Goal: Information Seeking & Learning: Learn about a topic

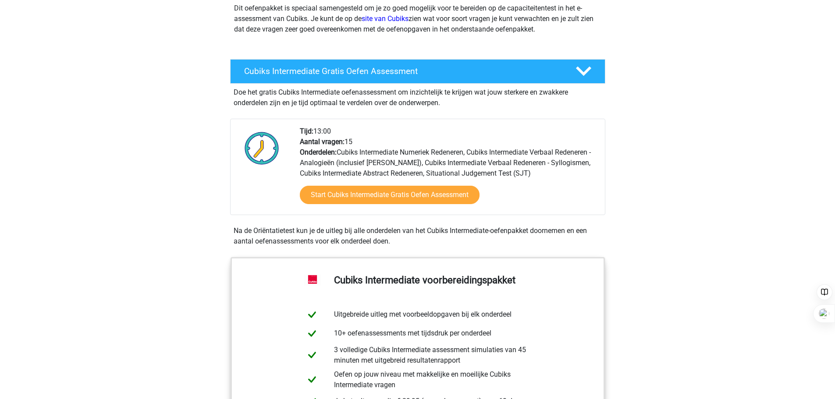
scroll to position [175, 0]
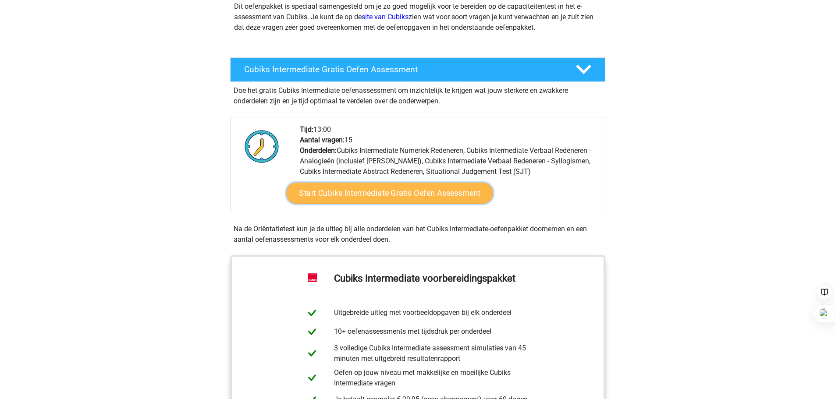
click at [356, 197] on link "Start Cubiks Intermediate Gratis Oefen Assessment" at bounding box center [389, 193] width 207 height 21
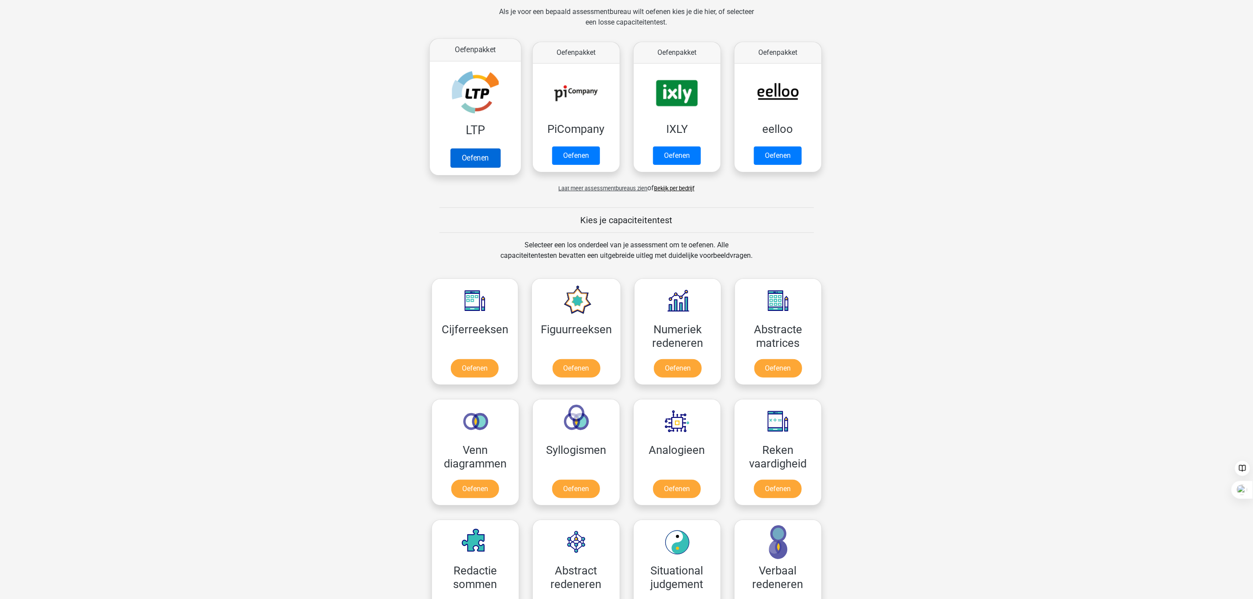
scroll to position [230, 0]
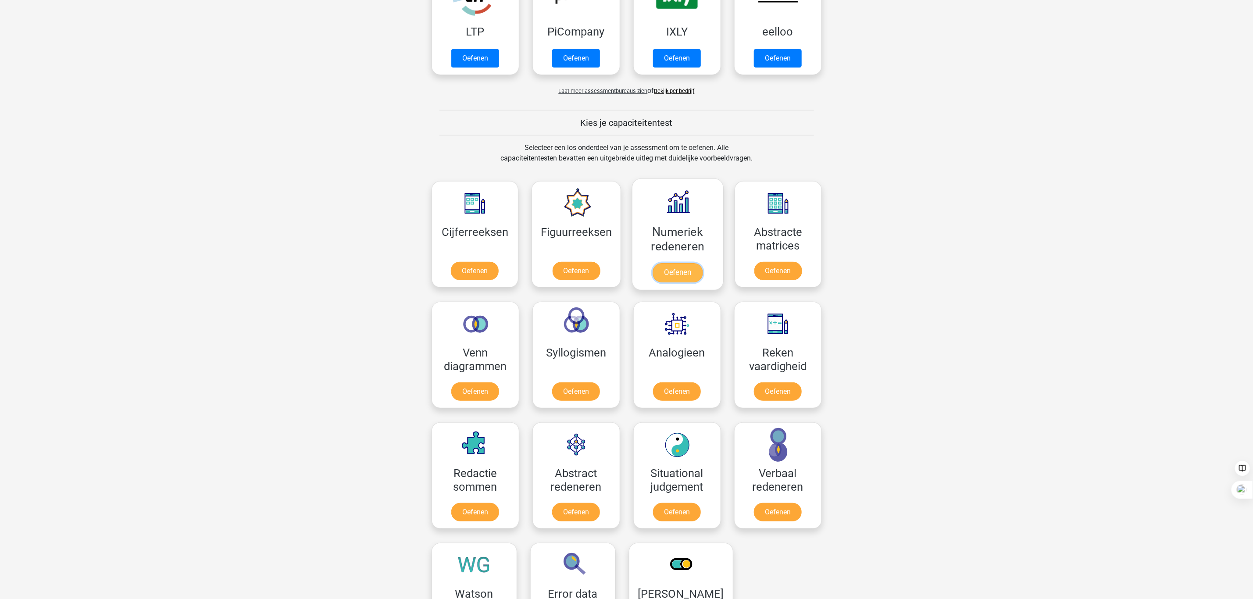
click at [686, 274] on link "Oefenen" at bounding box center [677, 272] width 50 height 19
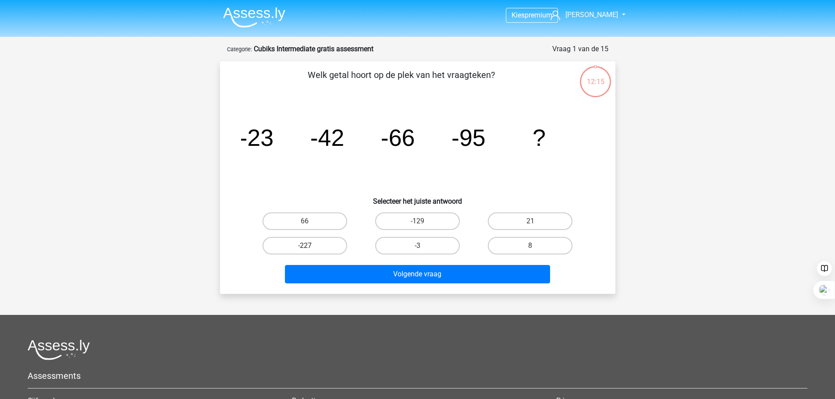
click at [334, 247] on label "-227" at bounding box center [305, 246] width 85 height 18
click at [310, 247] on input "-227" at bounding box center [308, 249] width 6 height 6
radio input "true"
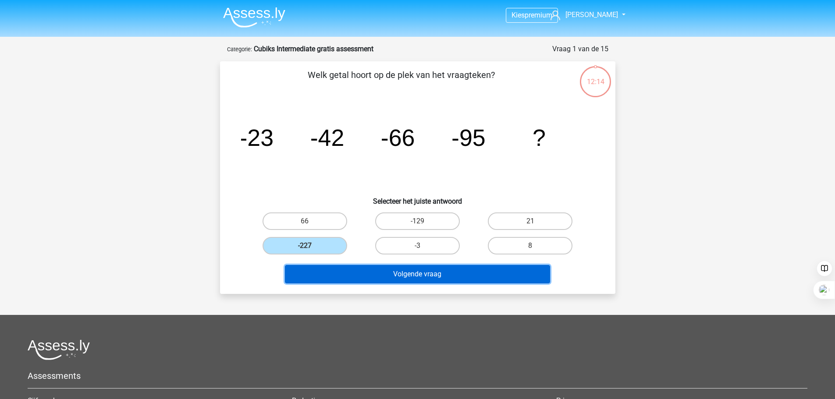
click at [388, 272] on button "Volgende vraag" at bounding box center [417, 274] width 265 height 18
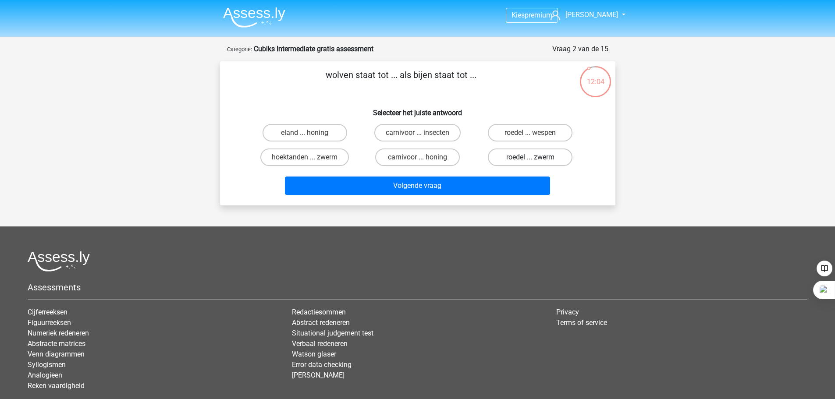
click at [504, 161] on label "roedel ... zwerm" at bounding box center [530, 158] width 85 height 18
click at [531, 161] on input "roedel ... zwerm" at bounding box center [534, 160] width 6 height 6
radio input "true"
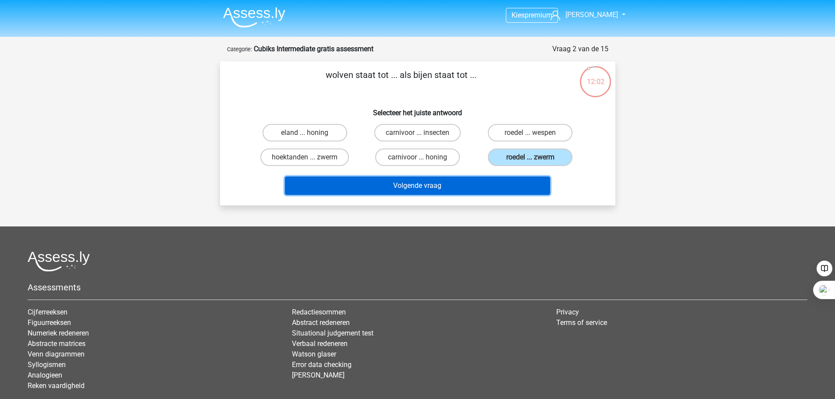
click at [478, 185] on button "Volgende vraag" at bounding box center [417, 186] width 265 height 18
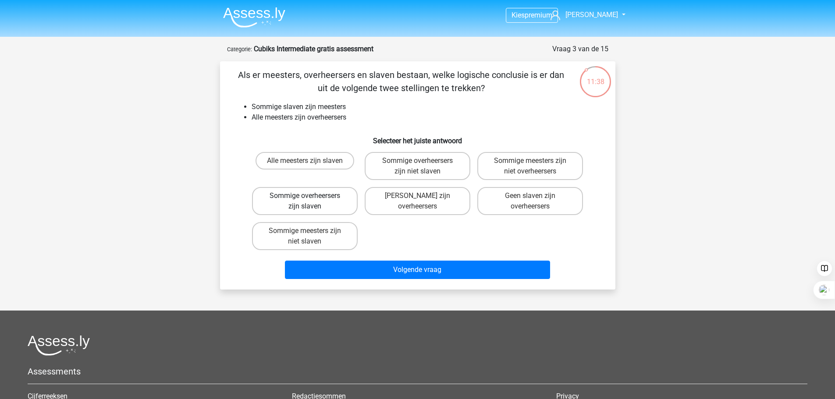
click at [342, 202] on label "Sommige overheersers zijn slaven" at bounding box center [305, 201] width 106 height 28
click at [310, 202] on input "Sommige overheersers zijn slaven" at bounding box center [308, 199] width 6 height 6
radio input "true"
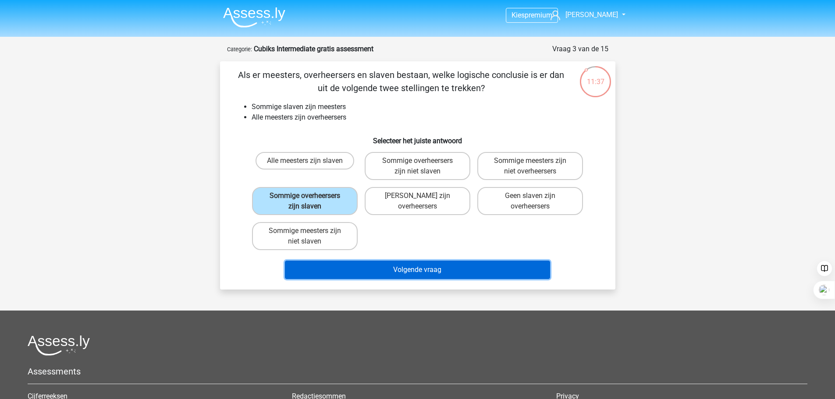
click at [392, 272] on button "Volgende vraag" at bounding box center [417, 270] width 265 height 18
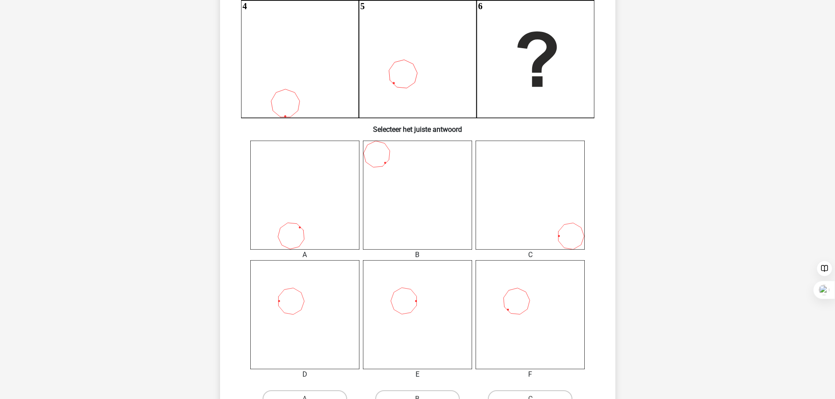
scroll to position [351, 0]
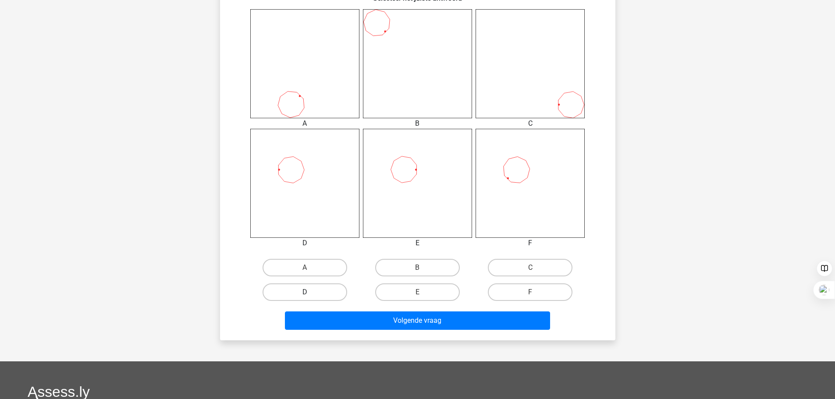
click at [320, 295] on label "D" at bounding box center [305, 293] width 85 height 18
click at [310, 295] on input "D" at bounding box center [308, 295] width 6 height 6
radio input "true"
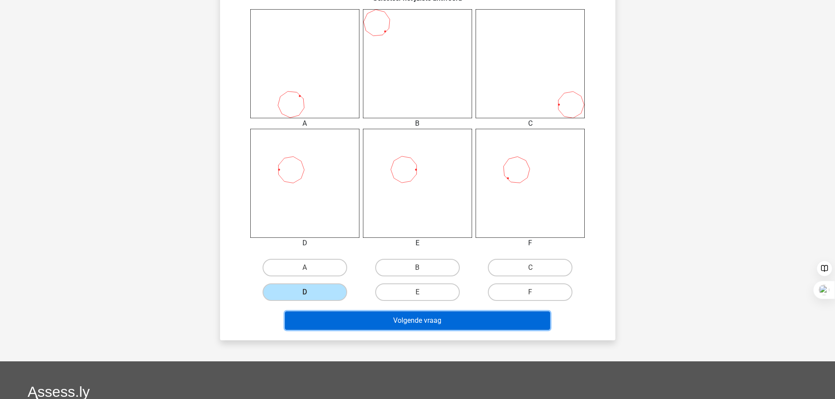
click at [361, 321] on button "Volgende vraag" at bounding box center [417, 321] width 265 height 18
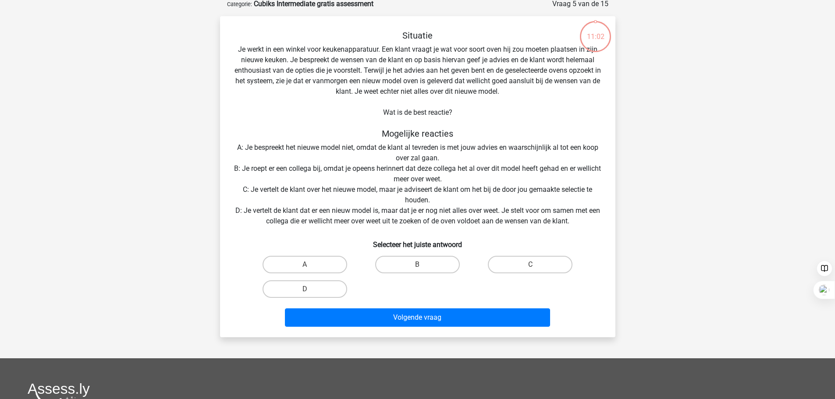
scroll to position [44, 0]
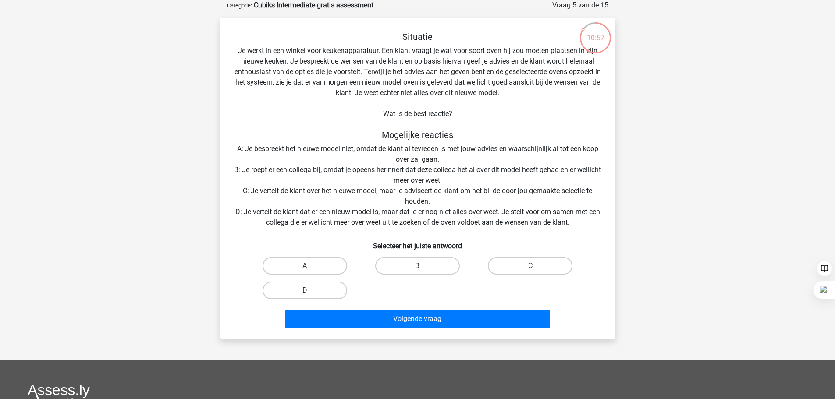
click at [320, 296] on label "D" at bounding box center [305, 291] width 85 height 18
click at [310, 296] on input "D" at bounding box center [308, 294] width 6 height 6
radio input "true"
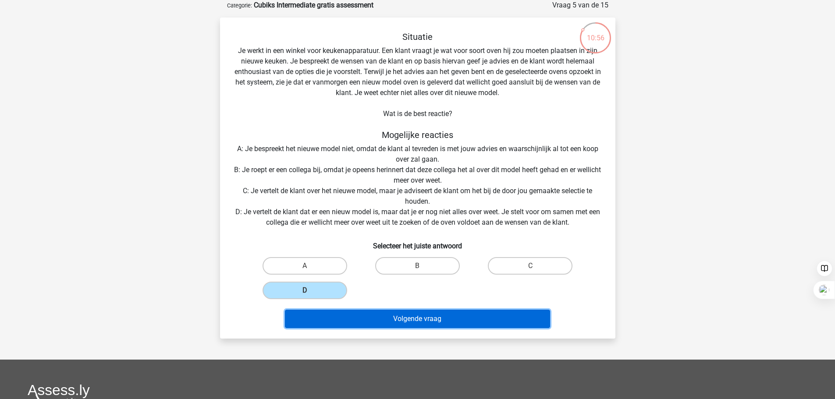
click at [345, 314] on button "Volgende vraag" at bounding box center [417, 319] width 265 height 18
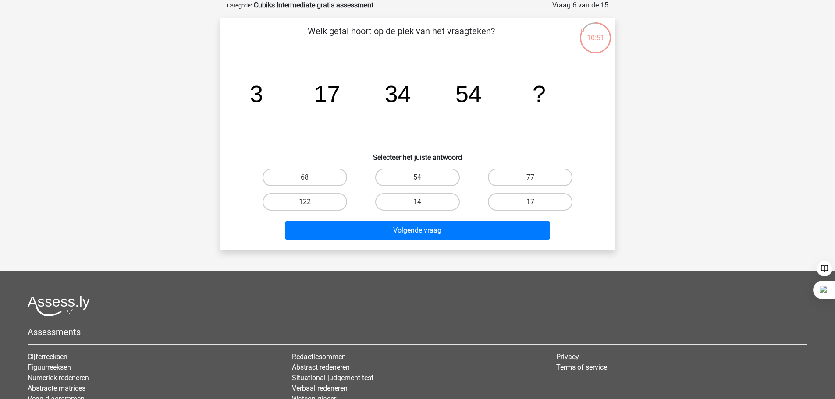
drag, startPoint x: 320, startPoint y: 205, endPoint x: 305, endPoint y: 261, distance: 58.2
click at [305, 261] on div "Kies premium Kim kverhaaf@gmail.com" at bounding box center [417, 229] width 835 height 547
drag, startPoint x: 248, startPoint y: 88, endPoint x: 502, endPoint y: 105, distance: 254.4
click at [502, 105] on icon "image/svg+xml 3 17 34 54 ?" at bounding box center [417, 102] width 353 height 89
drag, startPoint x: 280, startPoint y: 106, endPoint x: 267, endPoint y: 101, distance: 14.3
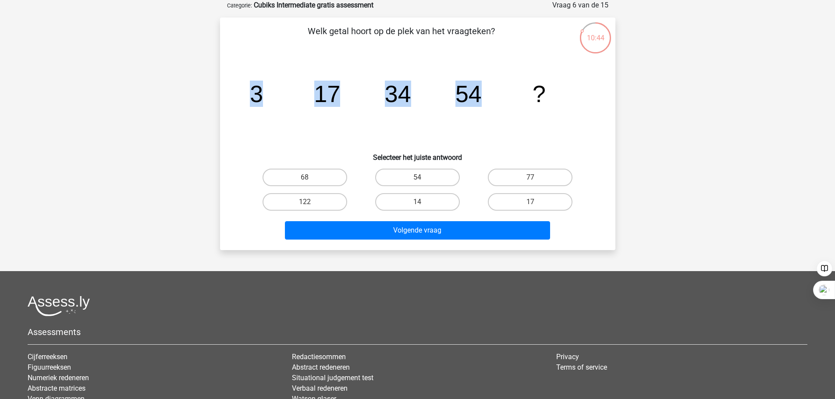
click at [280, 105] on icon "image/svg+xml 3 17 34 54 ?" at bounding box center [417, 102] width 353 height 89
click at [256, 96] on tspan "3" at bounding box center [256, 94] width 13 height 26
drag, startPoint x: 254, startPoint y: 94, endPoint x: 561, endPoint y: 94, distance: 306.5
click at [561, 94] on icon "image/svg+xml 3 17 34 54 ?" at bounding box center [417, 102] width 353 height 89
copy g "3 17 34 54 ?"
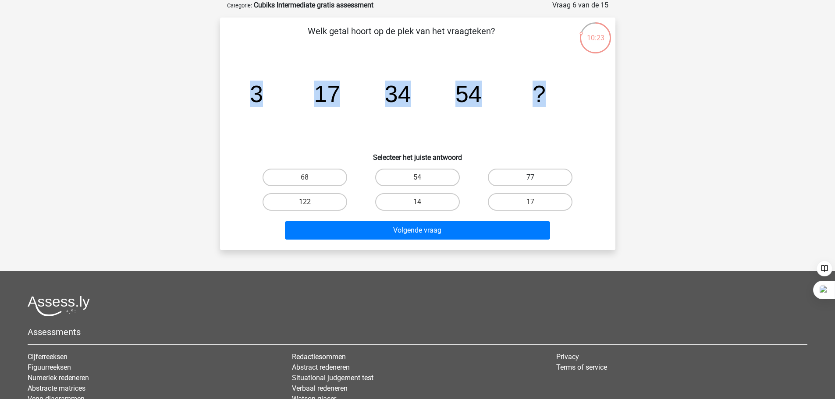
click at [519, 179] on label "77" at bounding box center [530, 178] width 85 height 18
click at [531, 179] on input "77" at bounding box center [534, 181] width 6 height 6
radio input "true"
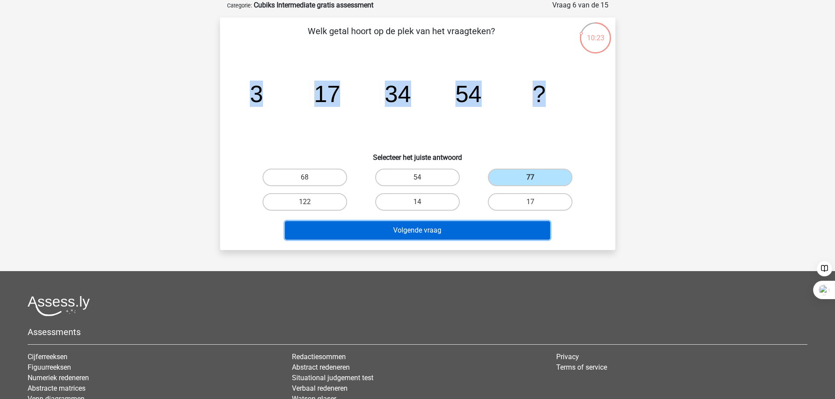
click at [470, 232] on button "Volgende vraag" at bounding box center [417, 230] width 265 height 18
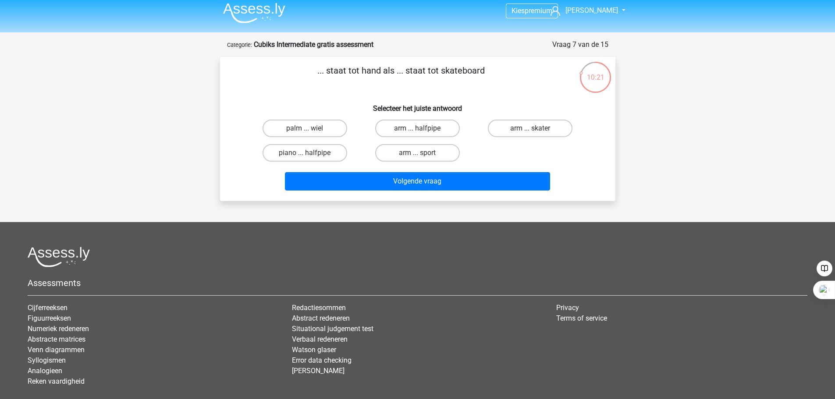
scroll to position [0, 0]
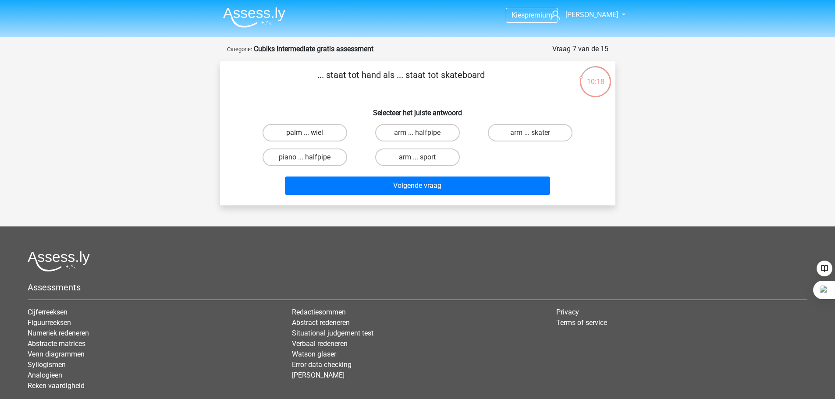
click at [327, 132] on label "palm ... wiel" at bounding box center [305, 133] width 85 height 18
click at [310, 133] on input "palm ... wiel" at bounding box center [308, 136] width 6 height 6
radio input "true"
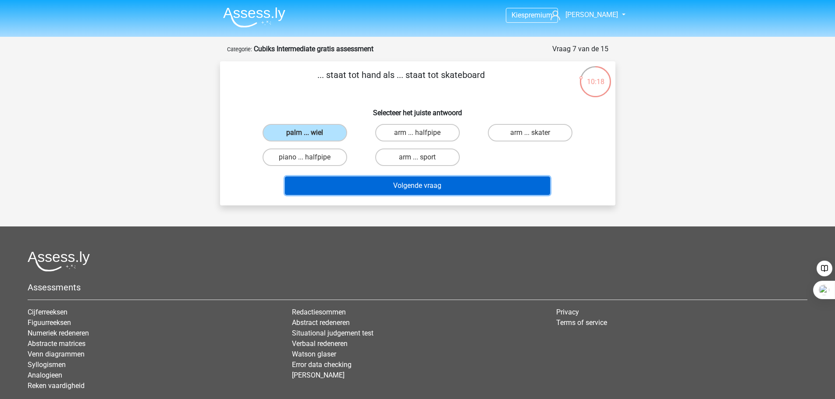
click at [345, 188] on button "Volgende vraag" at bounding box center [417, 186] width 265 height 18
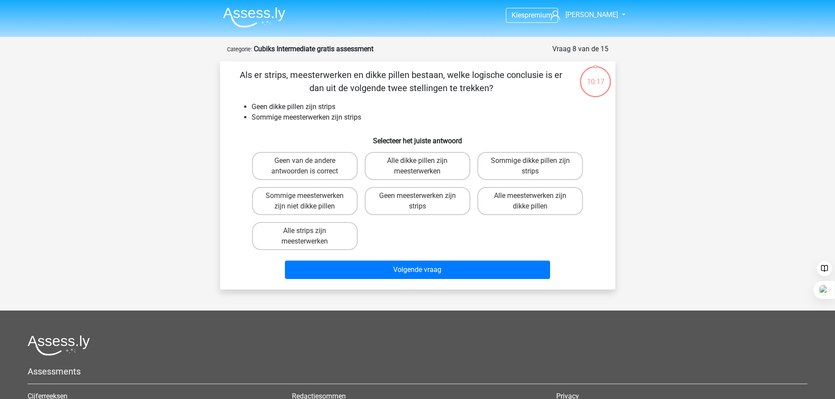
scroll to position [44, 0]
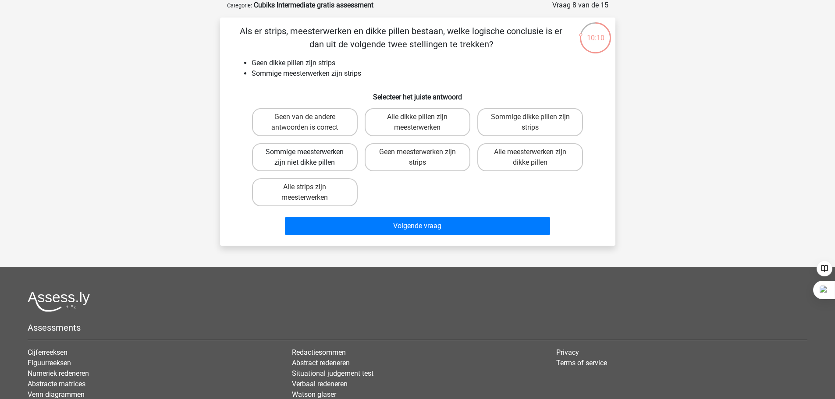
click at [317, 161] on label "Sommige meesterwerken zijn niet dikke pillen" at bounding box center [305, 157] width 106 height 28
click at [310, 158] on input "Sommige meesterwerken zijn niet dikke pillen" at bounding box center [308, 155] width 6 height 6
radio input "true"
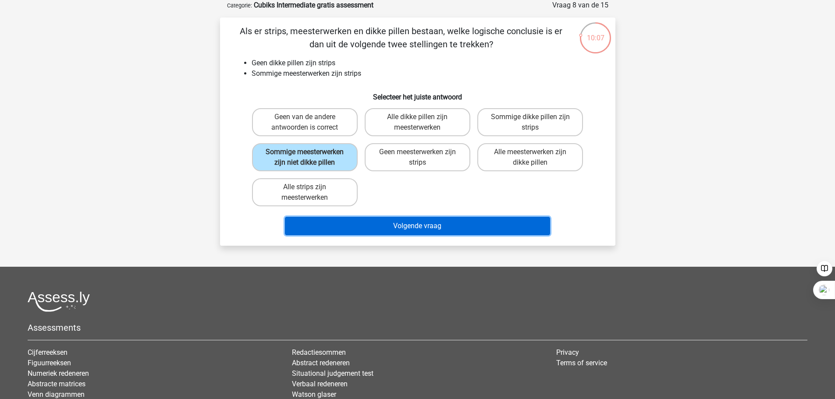
click at [339, 220] on button "Volgende vraag" at bounding box center [417, 226] width 265 height 18
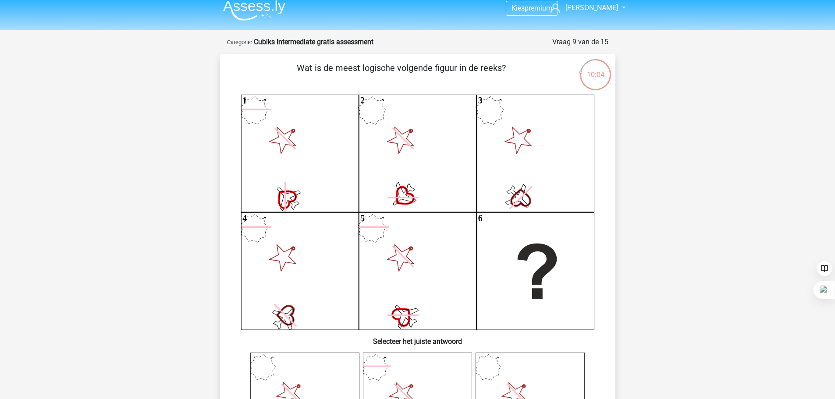
scroll to position [0, 0]
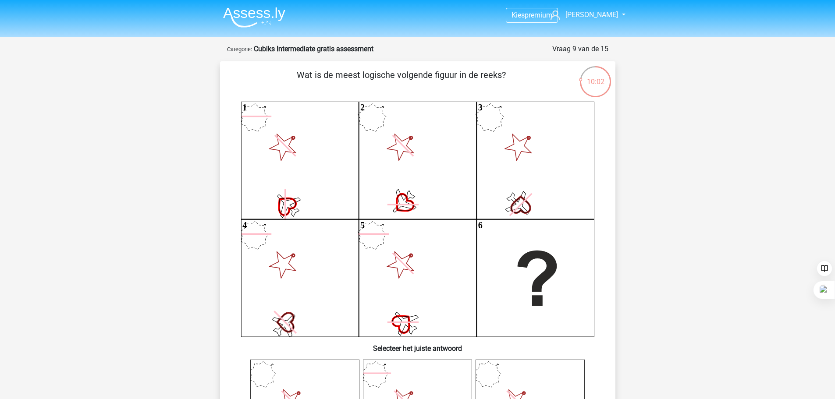
drag, startPoint x: 246, startPoint y: 69, endPoint x: 250, endPoint y: 96, distance: 26.6
click at [250, 96] on div "Wat is de meest logische volgende figuur in de reeks? 1 2 3 4 5 6" at bounding box center [418, 376] width 388 height 616
drag, startPoint x: 254, startPoint y: 76, endPoint x: 249, endPoint y: 73, distance: 6.1
click at [249, 73] on p "Wat is de meest logische volgende figuur in de reeks?" at bounding box center [401, 81] width 335 height 26
drag, startPoint x: 685, startPoint y: 21, endPoint x: 651, endPoint y: 103, distance: 88.8
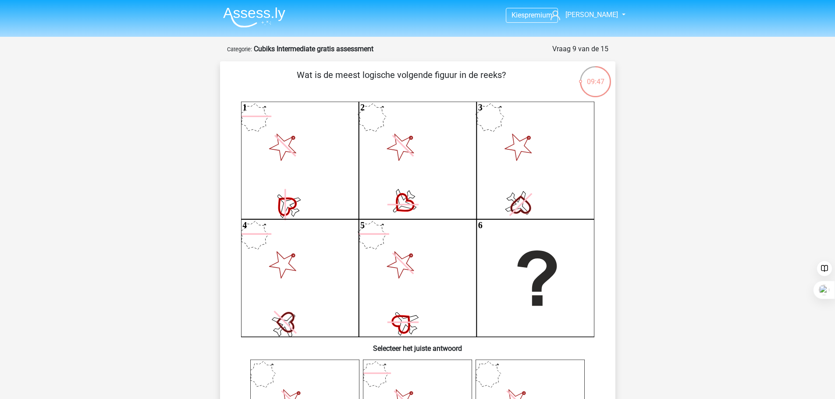
drag, startPoint x: 232, startPoint y: 67, endPoint x: 311, endPoint y: 241, distance: 191.1
click at [386, 283] on div "Wat is de meest logische volgende figuur in de reeks? 1 2 3 4 5 6" at bounding box center [417, 376] width 395 height 630
click at [220, 125] on div "Wat is de meest logische volgende figuur in de reeks? 1 2 3 4 5 6" at bounding box center [417, 376] width 395 height 630
drag, startPoint x: 261, startPoint y: 81, endPoint x: 233, endPoint y: 64, distance: 32.3
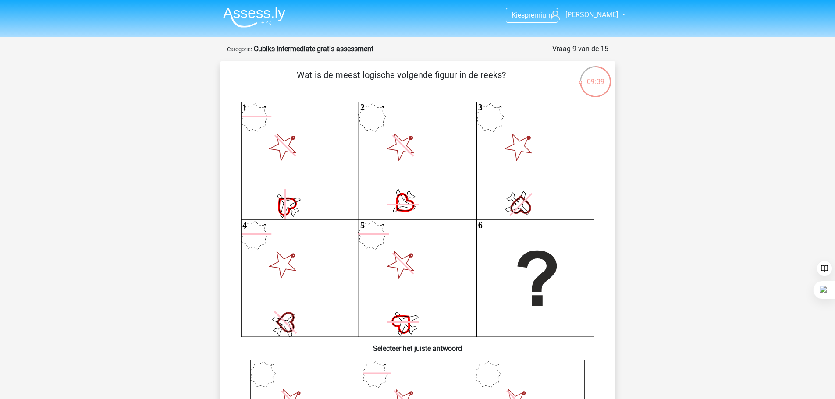
click at [233, 64] on div "Wat is de meest logische volgende figuur in de reeks? 1 2 3 4 5 6" at bounding box center [417, 376] width 395 height 630
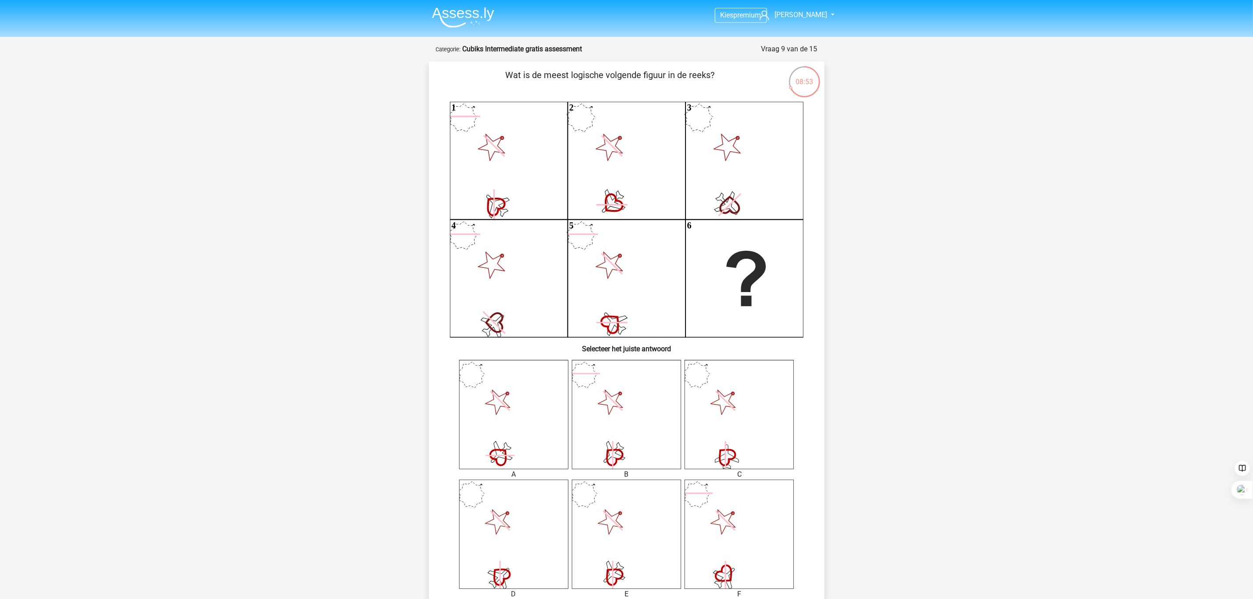
drag, startPoint x: 834, startPoint y: 0, endPoint x: 415, endPoint y: 118, distance: 435.6
click at [415, 118] on div "Kies premium Kim kverhaaf@gmail.com" at bounding box center [626, 472] width 1253 height 944
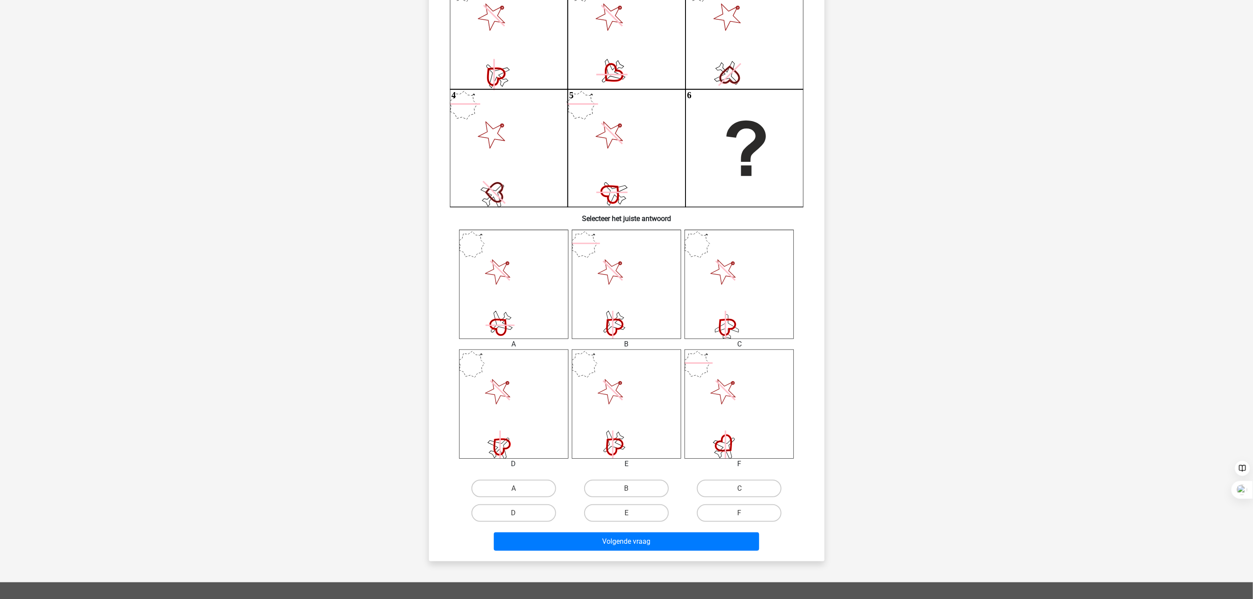
scroll to position [132, 0]
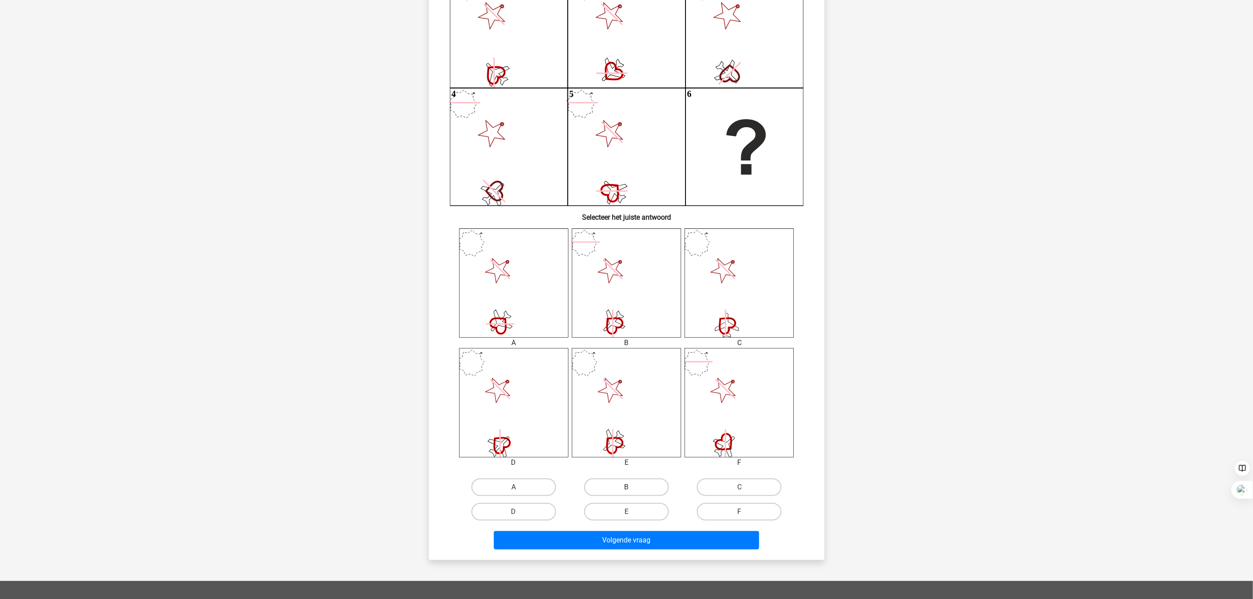
click at [621, 399] on label "B" at bounding box center [626, 487] width 85 height 18
click at [626, 399] on input "B" at bounding box center [629, 490] width 6 height 6
radio input "true"
click at [604, 399] on div "Volgende vraag" at bounding box center [626, 542] width 338 height 22
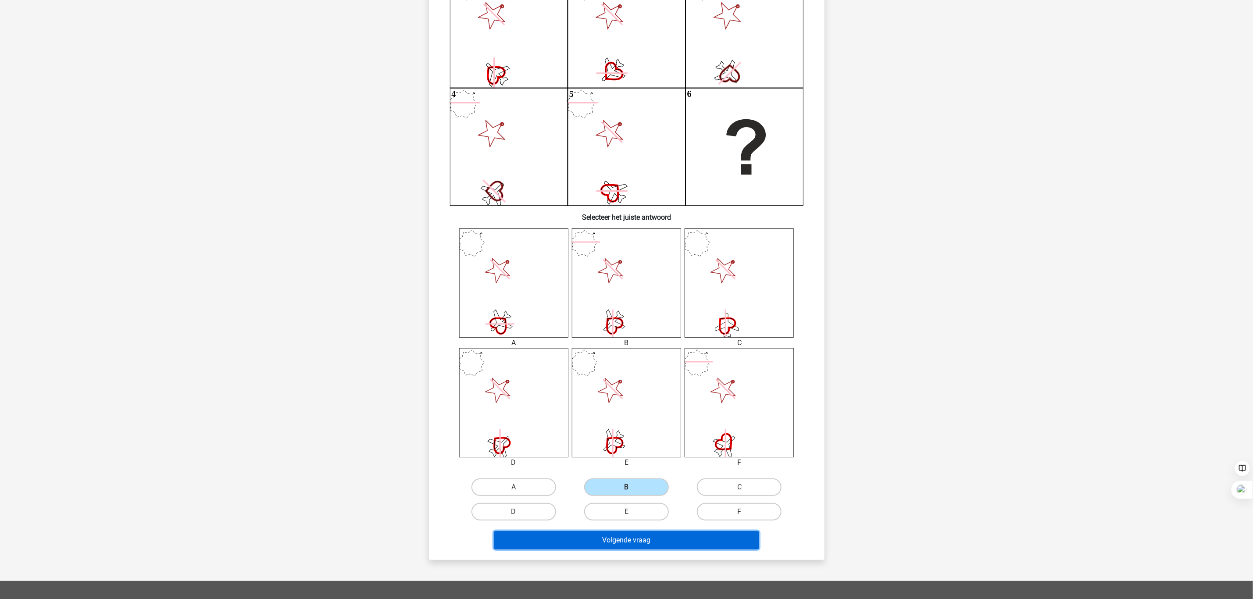
click at [605, 399] on button "Volgende vraag" at bounding box center [626, 540] width 265 height 18
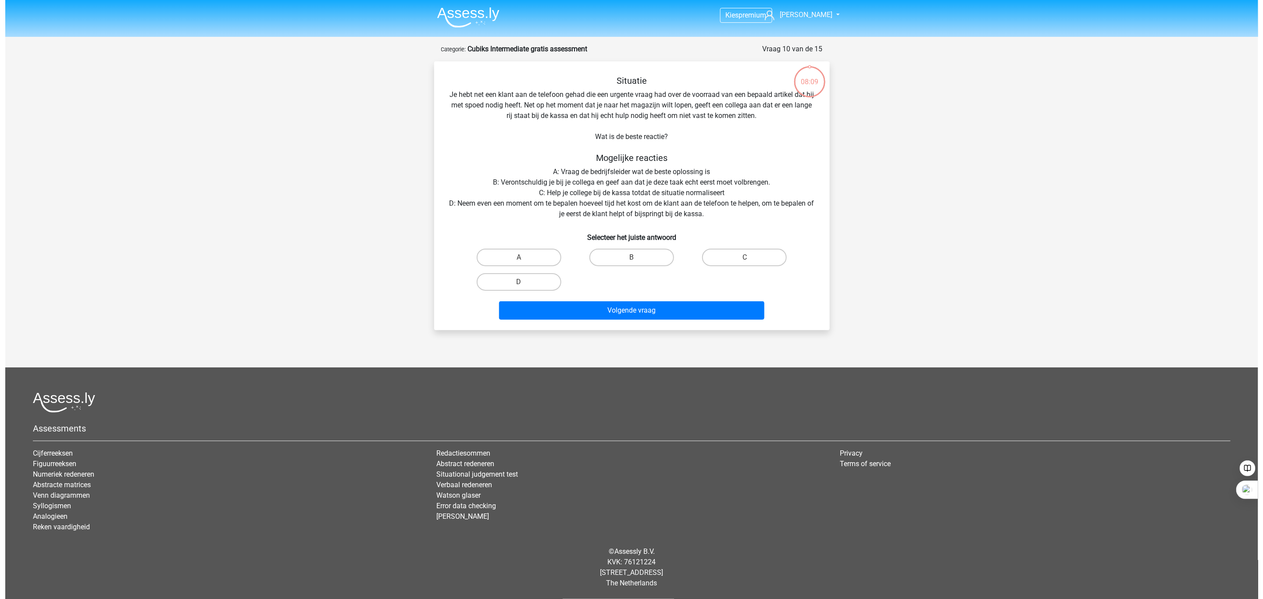
scroll to position [0, 0]
click at [532, 278] on label "D" at bounding box center [518, 282] width 85 height 18
click at [524, 282] on input "D" at bounding box center [522, 285] width 6 height 6
radio input "true"
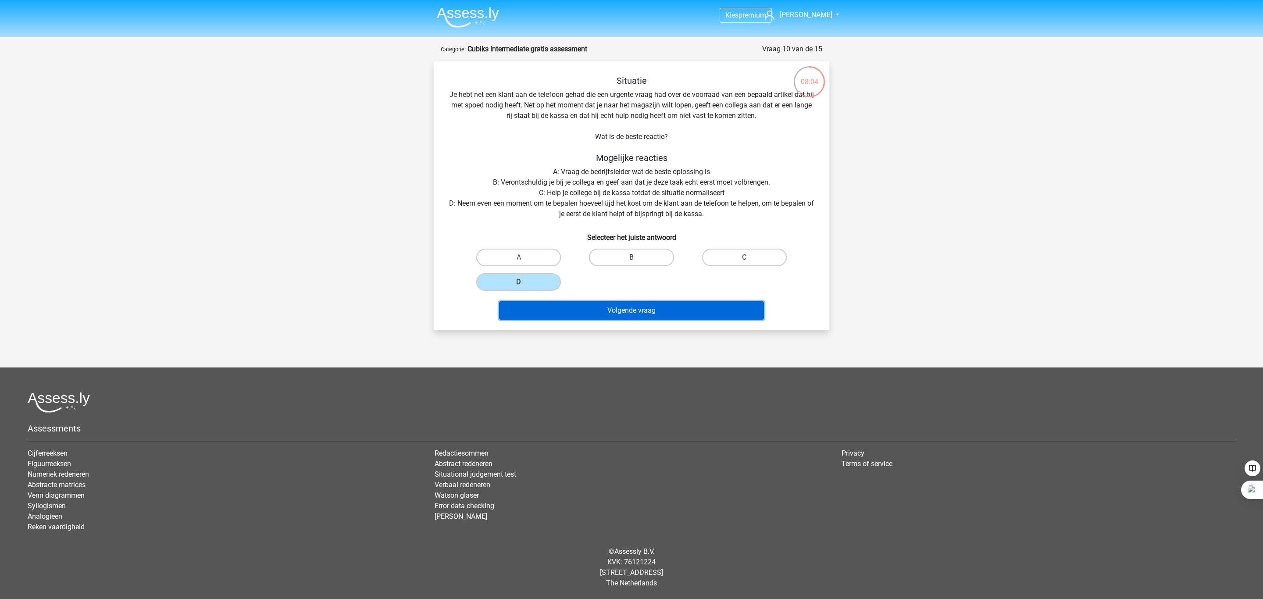
click at [581, 316] on button "Volgende vraag" at bounding box center [631, 310] width 265 height 18
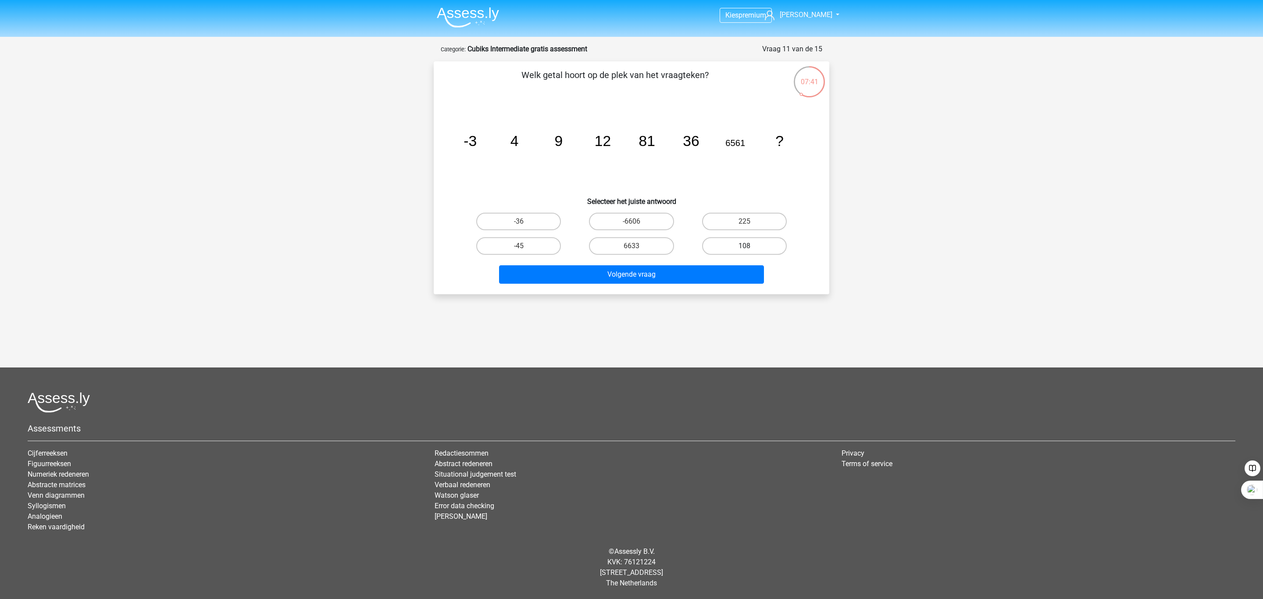
click at [732, 249] on label "108" at bounding box center [744, 246] width 85 height 18
click at [744, 249] on input "108" at bounding box center [747, 249] width 6 height 6
radio input "true"
click at [701, 271] on button "Volgende vraag" at bounding box center [631, 274] width 265 height 18
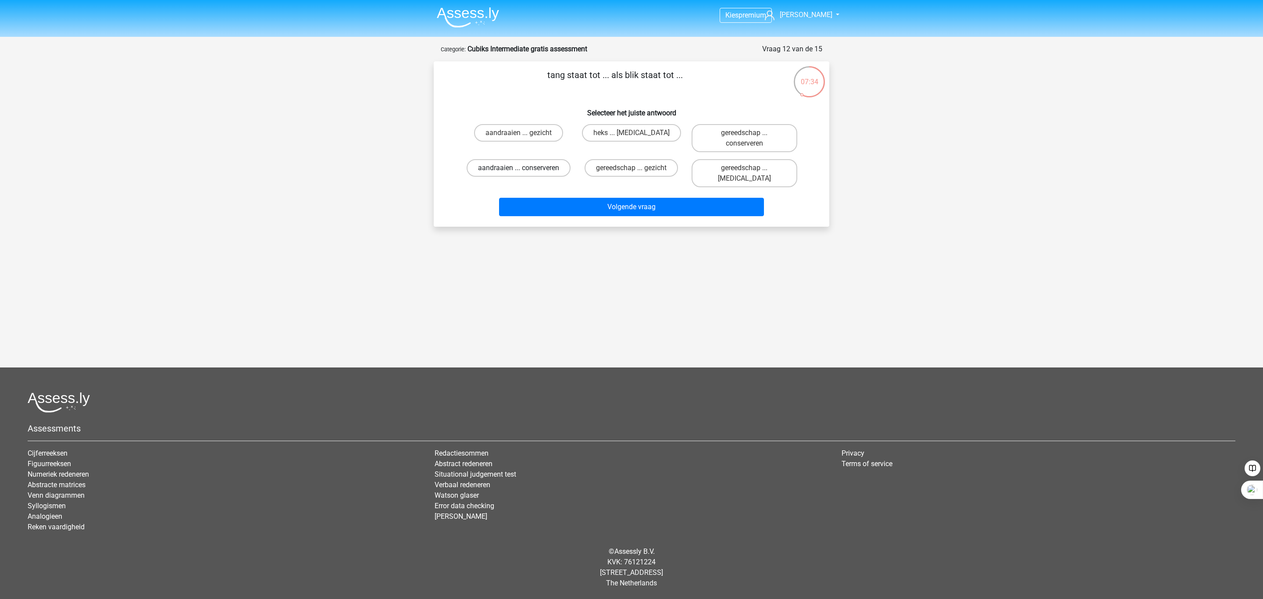
click at [497, 168] on label "aandraaien ... conserveren" at bounding box center [519, 168] width 104 height 18
click at [519, 168] on input "aandraaien ... conserveren" at bounding box center [522, 171] width 6 height 6
radio input "true"
click at [541, 198] on button "Volgende vraag" at bounding box center [631, 207] width 265 height 18
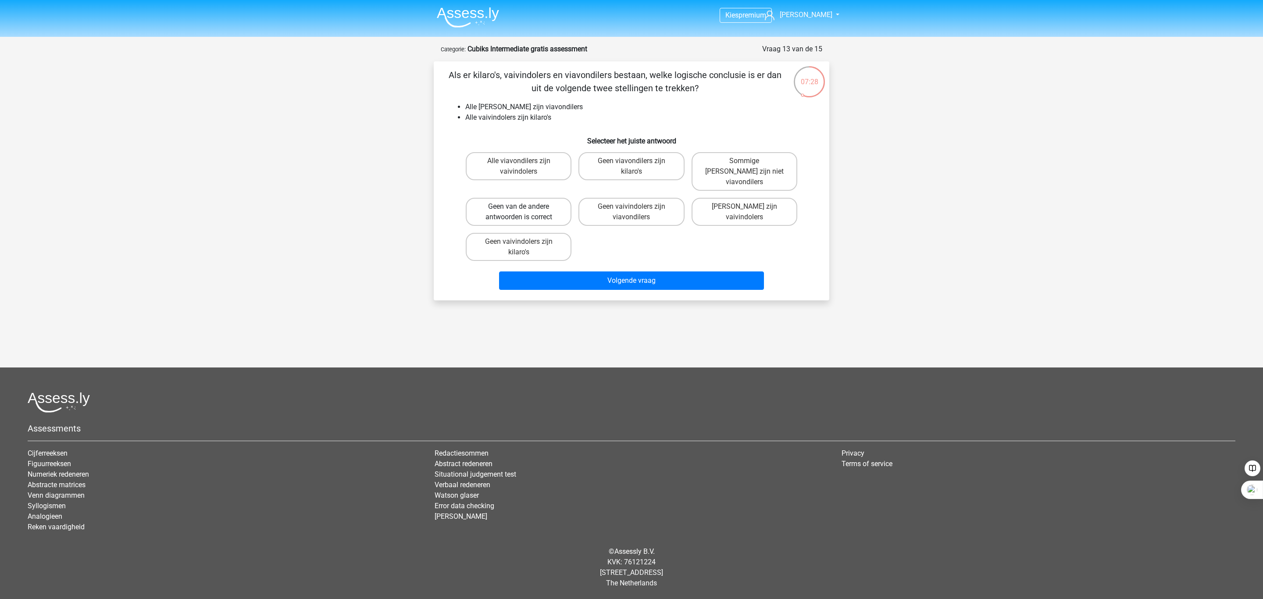
click at [529, 198] on label "Geen van de andere antwoorden is correct" at bounding box center [519, 212] width 106 height 28
click at [524, 207] on input "Geen van de andere antwoorden is correct" at bounding box center [522, 210] width 6 height 6
radio input "true"
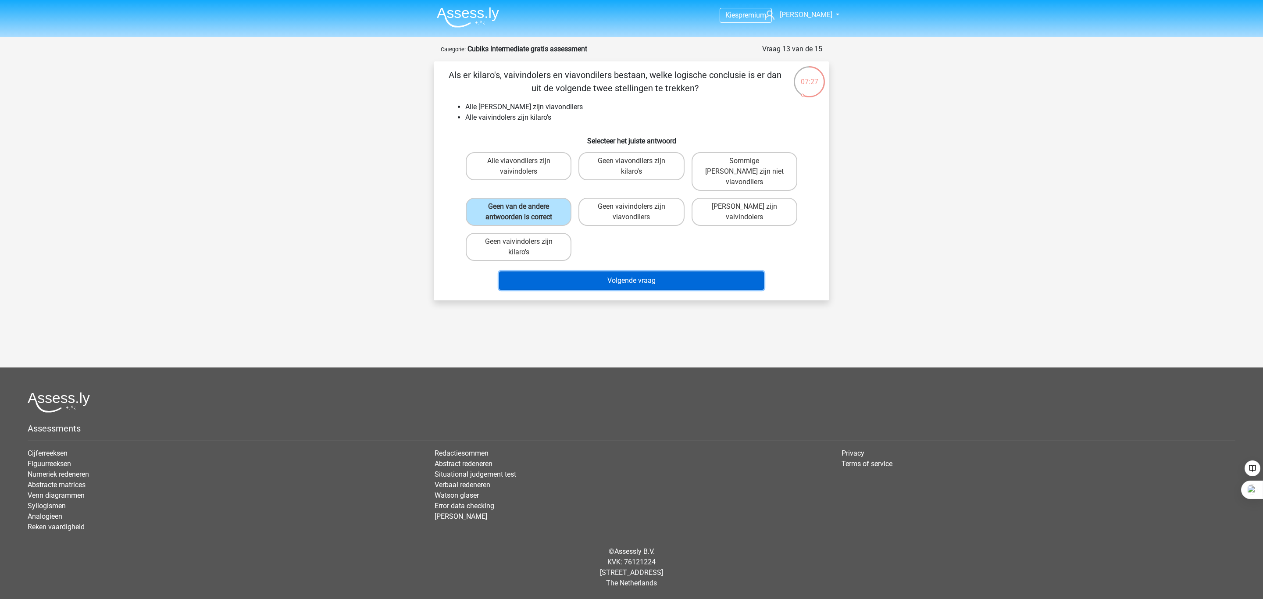
click at [558, 271] on button "Volgende vraag" at bounding box center [631, 280] width 265 height 18
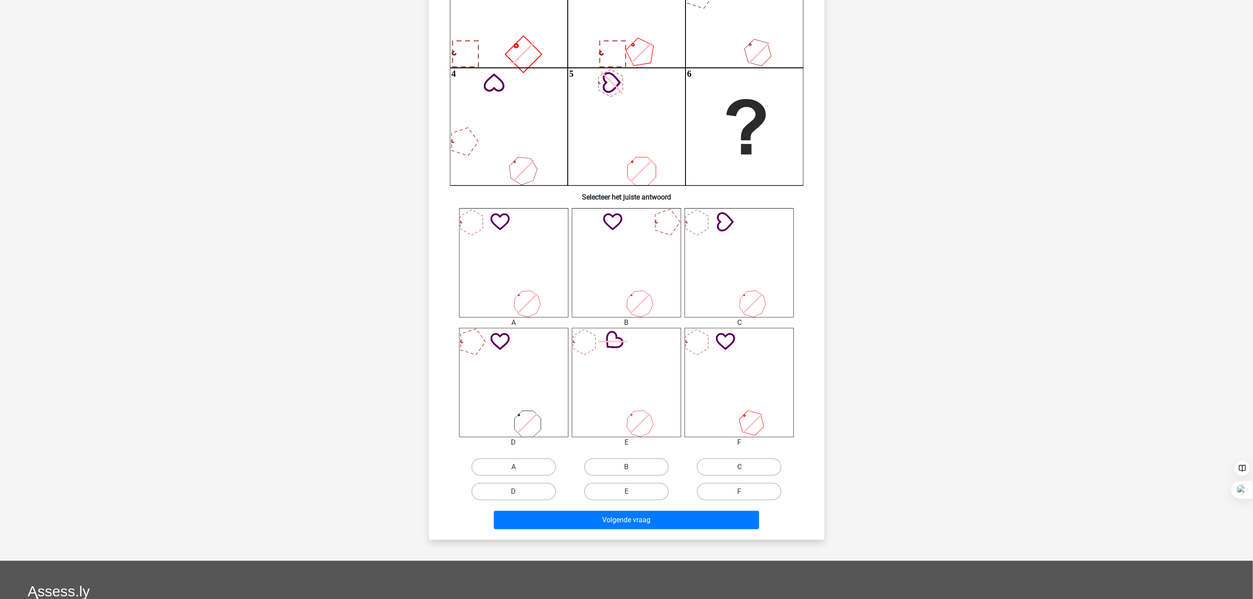
scroll to position [175, 0]
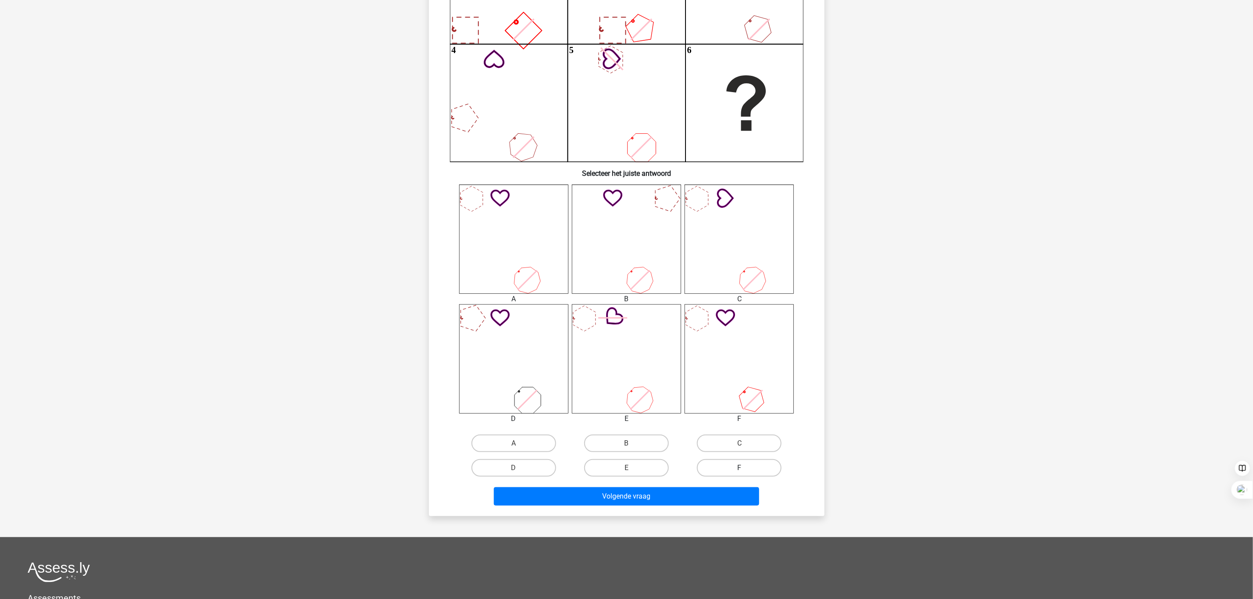
drag, startPoint x: 734, startPoint y: 468, endPoint x: 709, endPoint y: 484, distance: 29.6
click at [734, 399] on label "F" at bounding box center [739, 468] width 85 height 18
click at [739, 399] on input "F" at bounding box center [742, 471] width 6 height 6
radio input "true"
click at [704, 399] on button "Volgende vraag" at bounding box center [626, 496] width 265 height 18
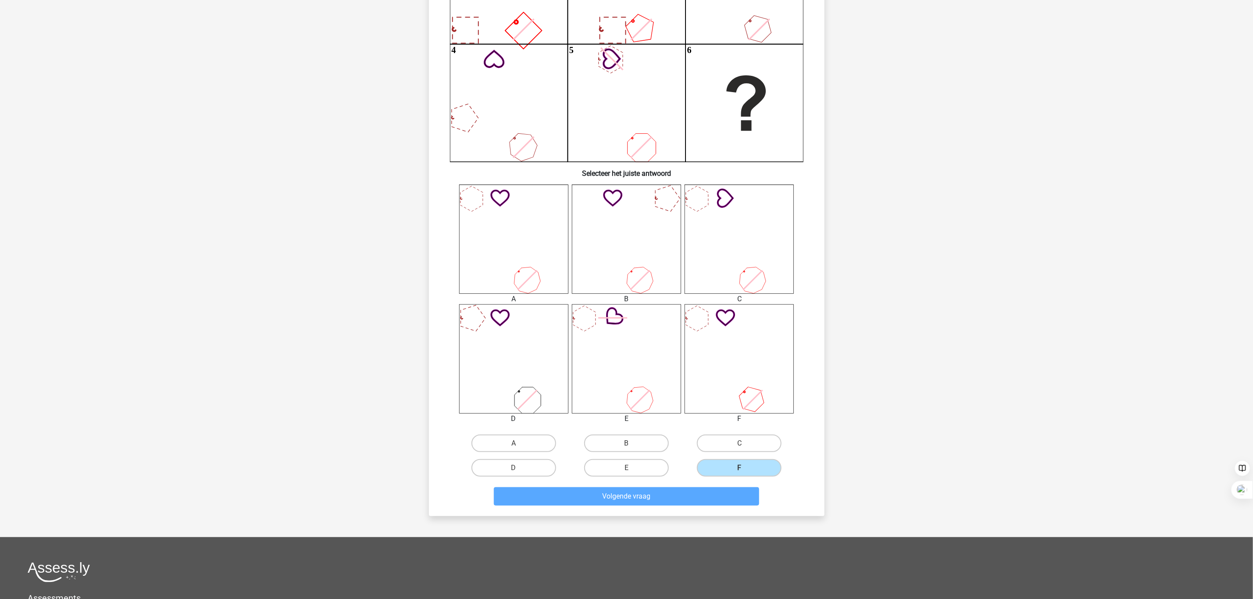
scroll to position [25, 0]
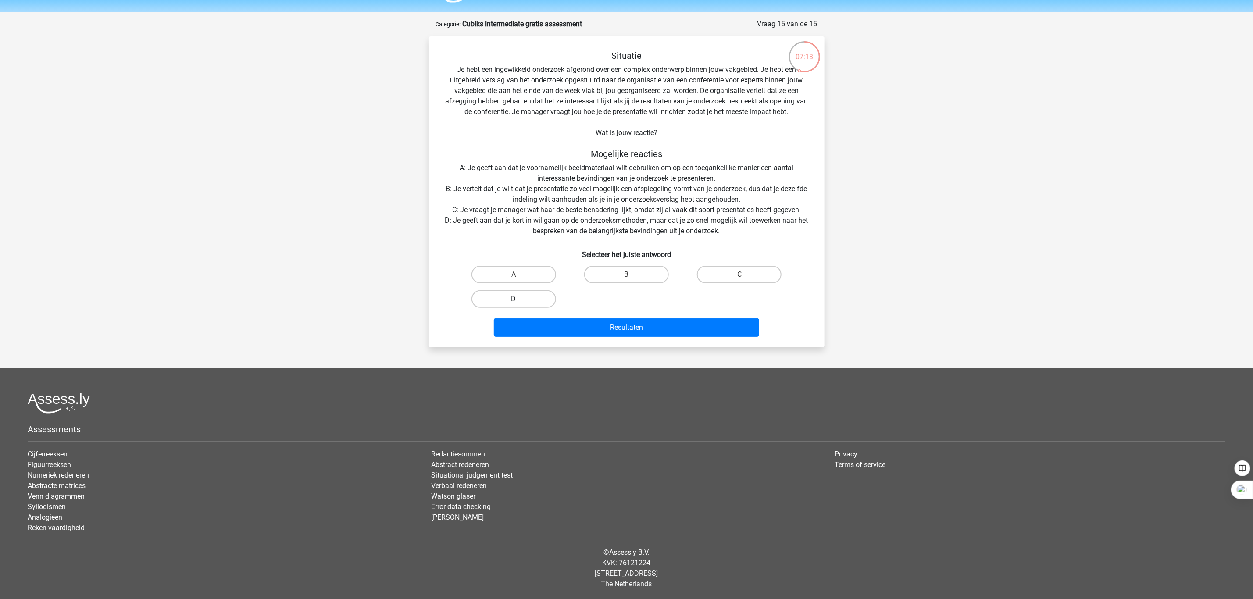
click at [500, 300] on label "D" at bounding box center [513, 299] width 85 height 18
click at [513, 300] on input "D" at bounding box center [516, 302] width 6 height 6
radio input "true"
click at [558, 328] on button "Resultaten" at bounding box center [626, 327] width 265 height 18
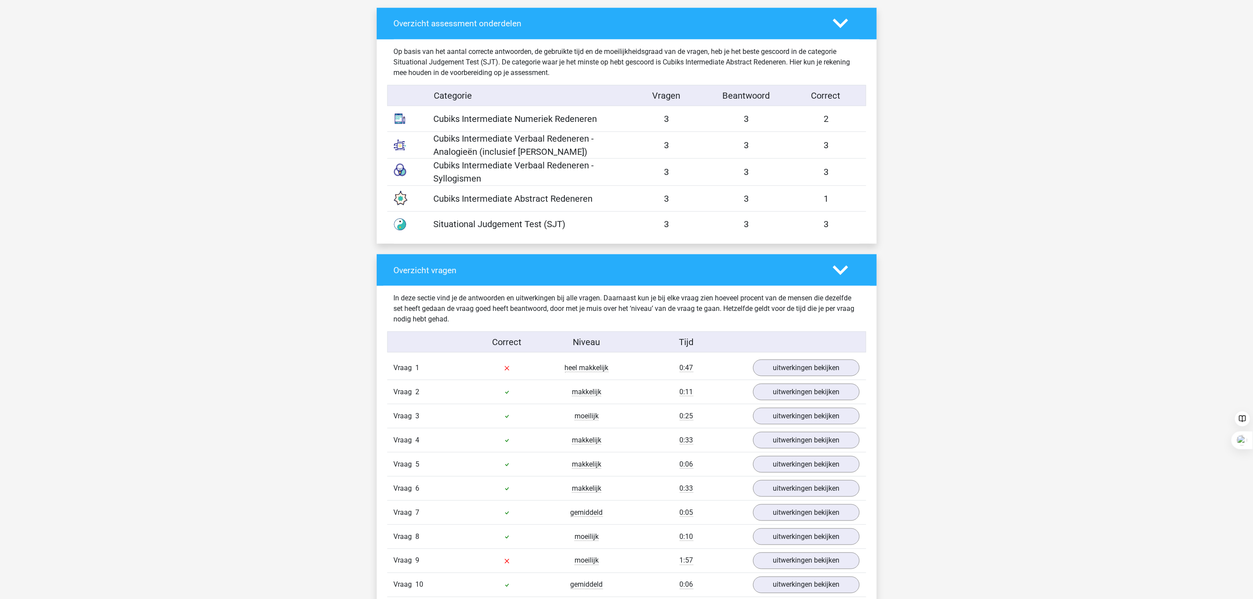
scroll to position [789, 0]
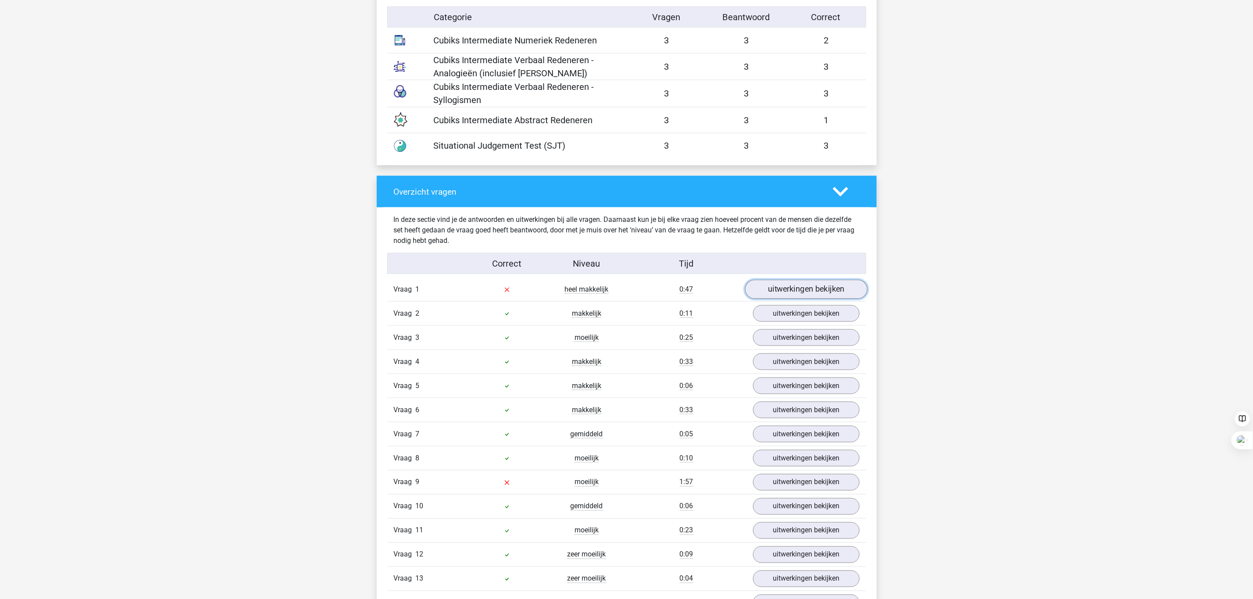
click at [791, 292] on link "uitwerkingen bekijken" at bounding box center [805, 289] width 122 height 19
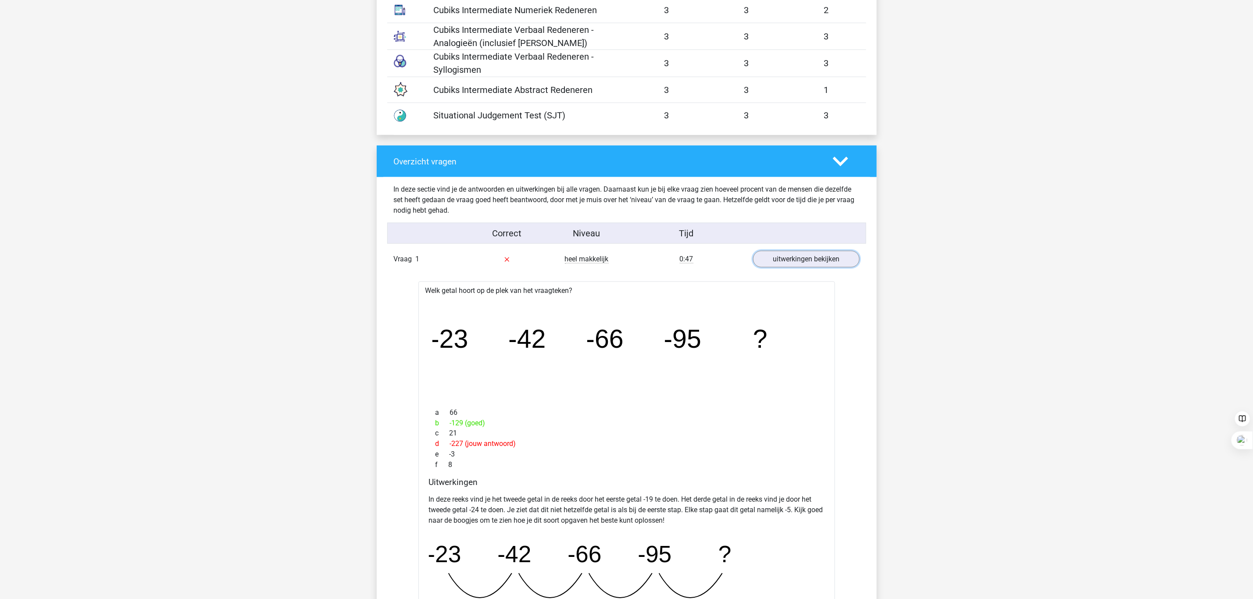
scroll to position [658, 0]
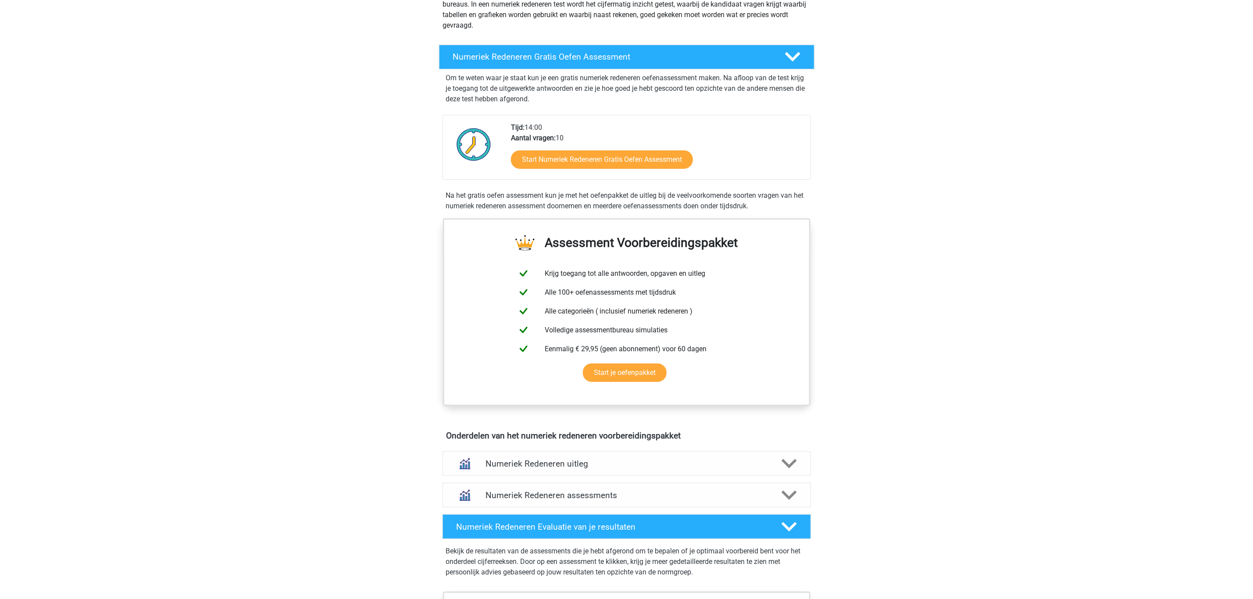
scroll to position [132, 0]
click at [625, 147] on div "Start Numeriek Redeneren Gratis Oefen Assessment" at bounding box center [657, 161] width 292 height 36
click at [623, 155] on link "Start Numeriek Redeneren Gratis Oefen Assessment" at bounding box center [601, 159] width 209 height 21
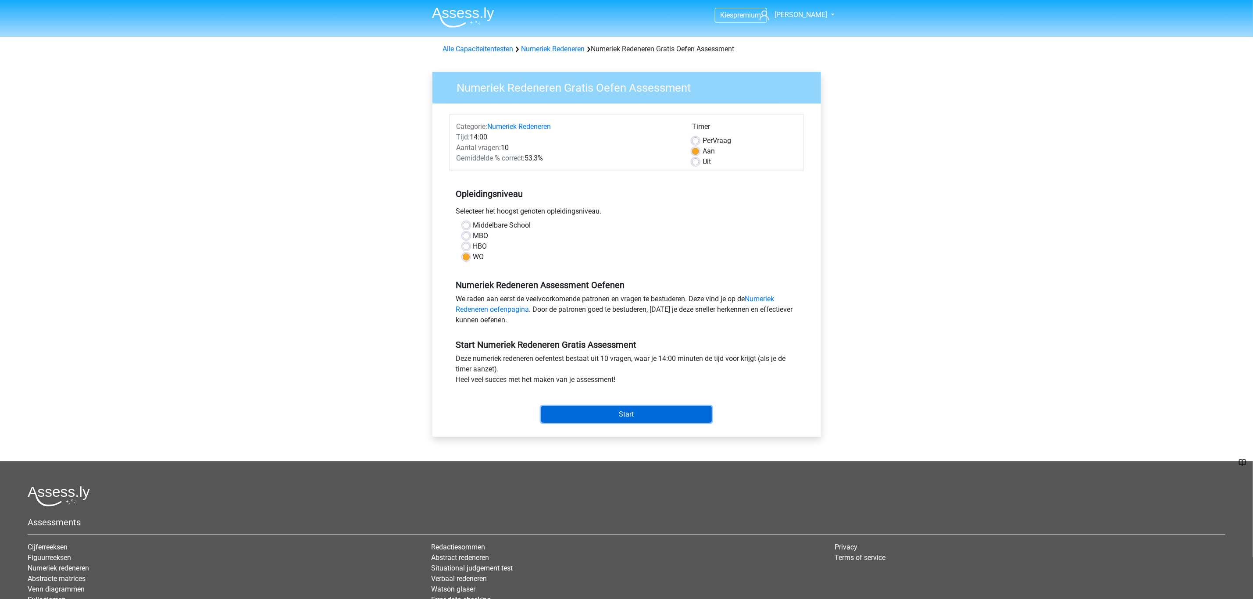
click at [608, 420] on input "Start" at bounding box center [626, 414] width 171 height 17
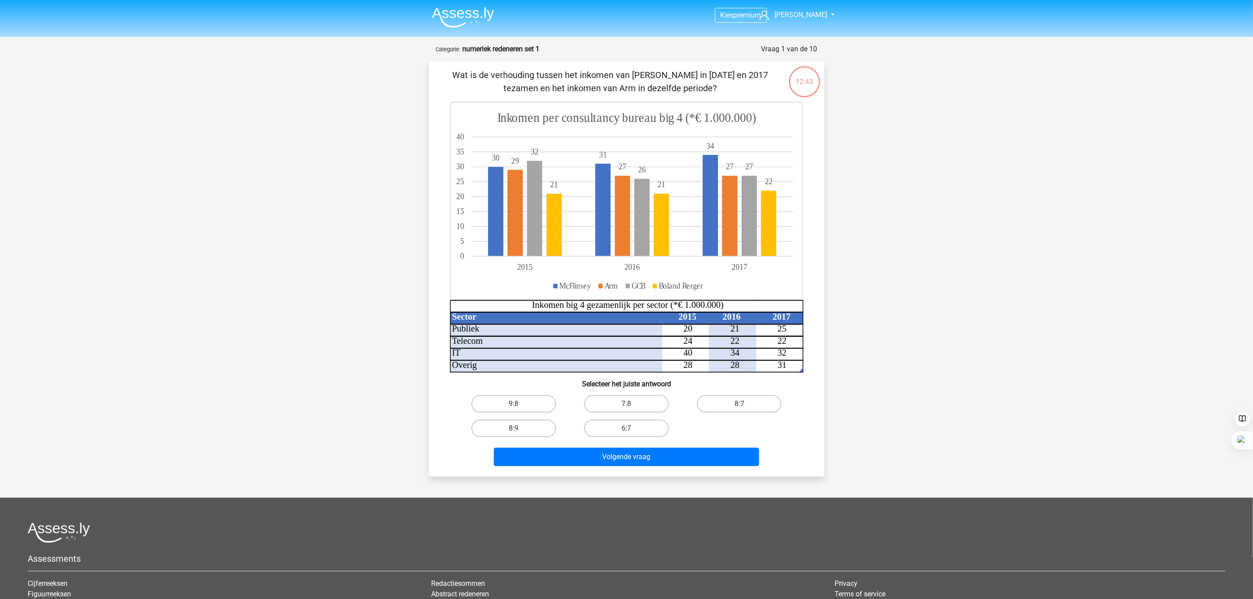
click at [629, 405] on input "7:8" at bounding box center [629, 407] width 6 height 6
radio input "true"
click at [736, 404] on label "8:7" at bounding box center [739, 404] width 85 height 18
click at [739, 404] on input "8:7" at bounding box center [742, 407] width 6 height 6
radio input "true"
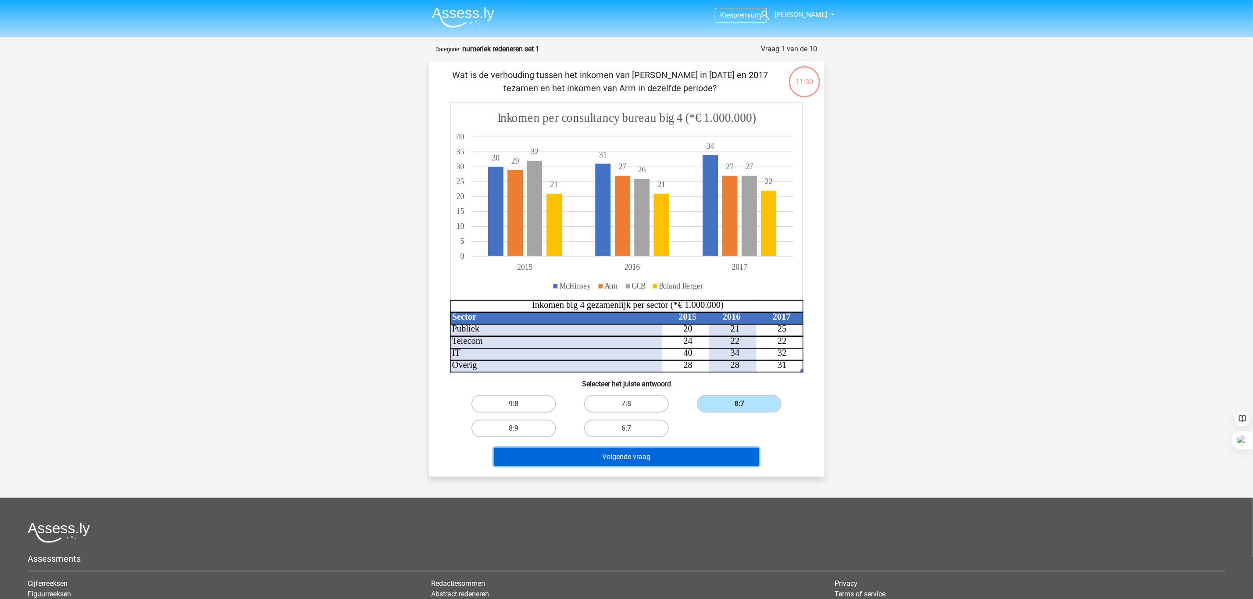
click at [613, 448] on button "Volgende vraag" at bounding box center [626, 457] width 265 height 18
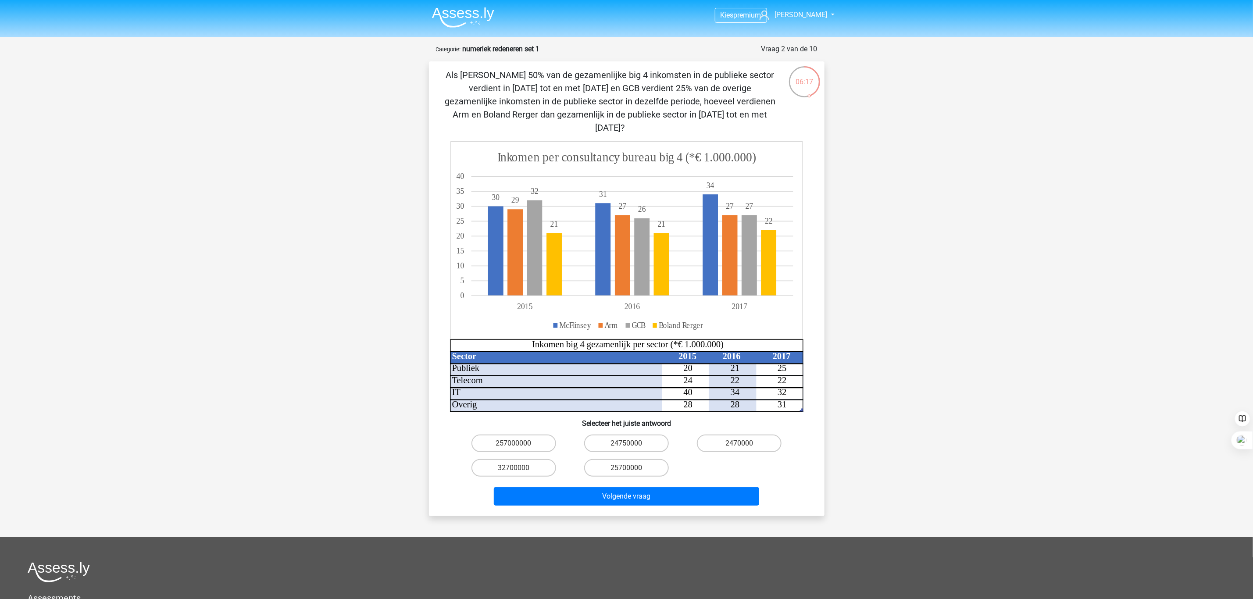
click at [631, 468] on input "25700000" at bounding box center [629, 471] width 6 height 6
radio input "true"
click at [625, 487] on button "Volgende vraag" at bounding box center [626, 496] width 265 height 18
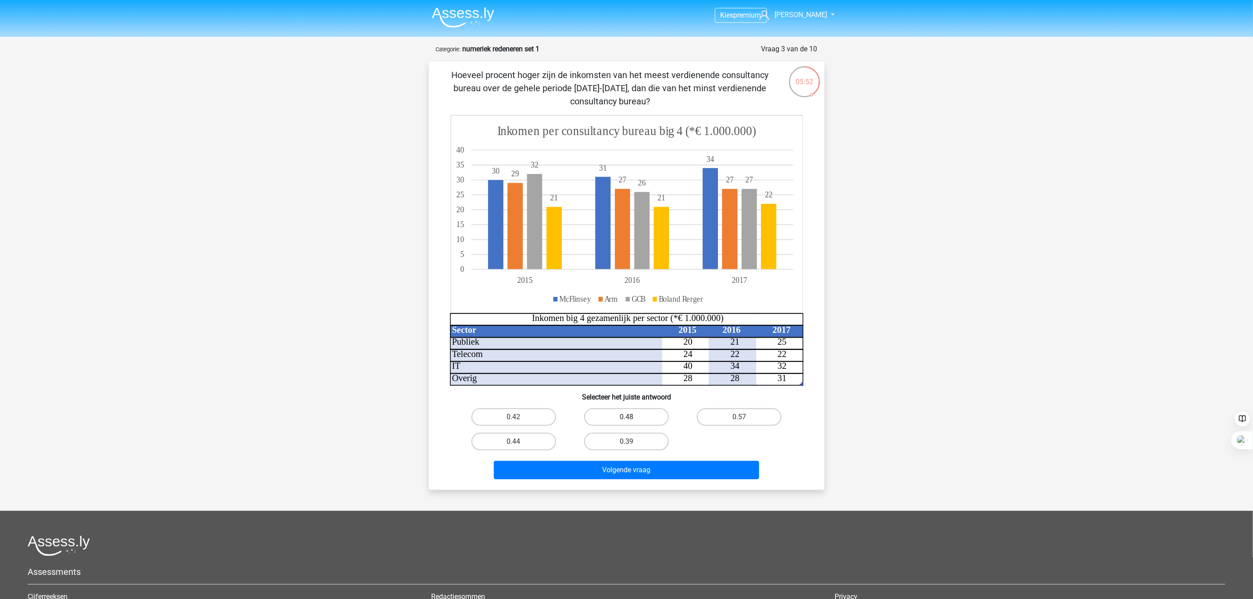
click at [612, 420] on label "0.48" at bounding box center [626, 417] width 85 height 18
click at [626, 420] on input "0.48" at bounding box center [629, 420] width 6 height 6
radio input "true"
click at [604, 466] on button "Volgende vraag" at bounding box center [626, 470] width 265 height 18
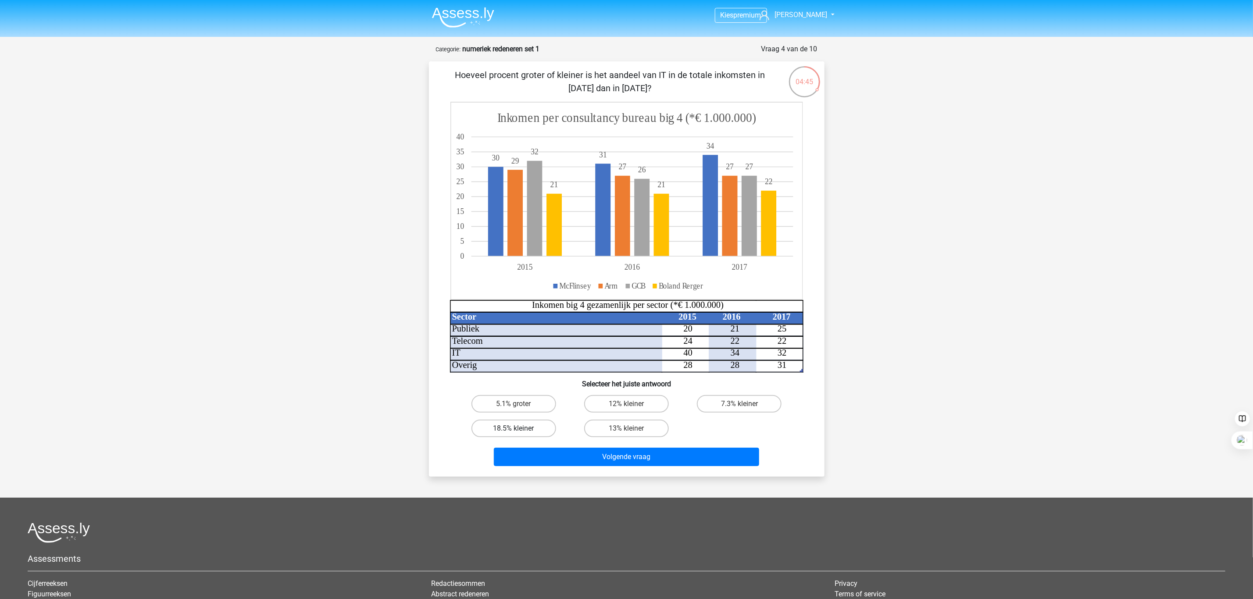
click at [513, 424] on label "18.5% kleiner" at bounding box center [513, 429] width 85 height 18
click at [513, 428] on input "18.5% kleiner" at bounding box center [516, 431] width 6 height 6
radio input "true"
click at [605, 463] on button "Volgende vraag" at bounding box center [626, 457] width 265 height 18
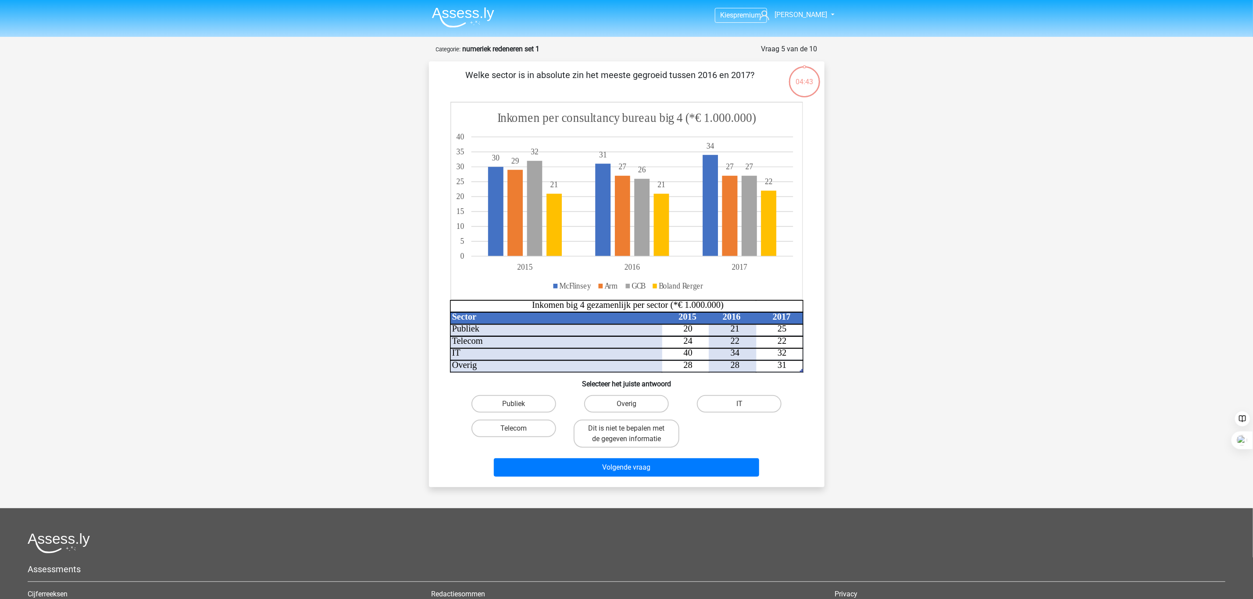
scroll to position [44, 0]
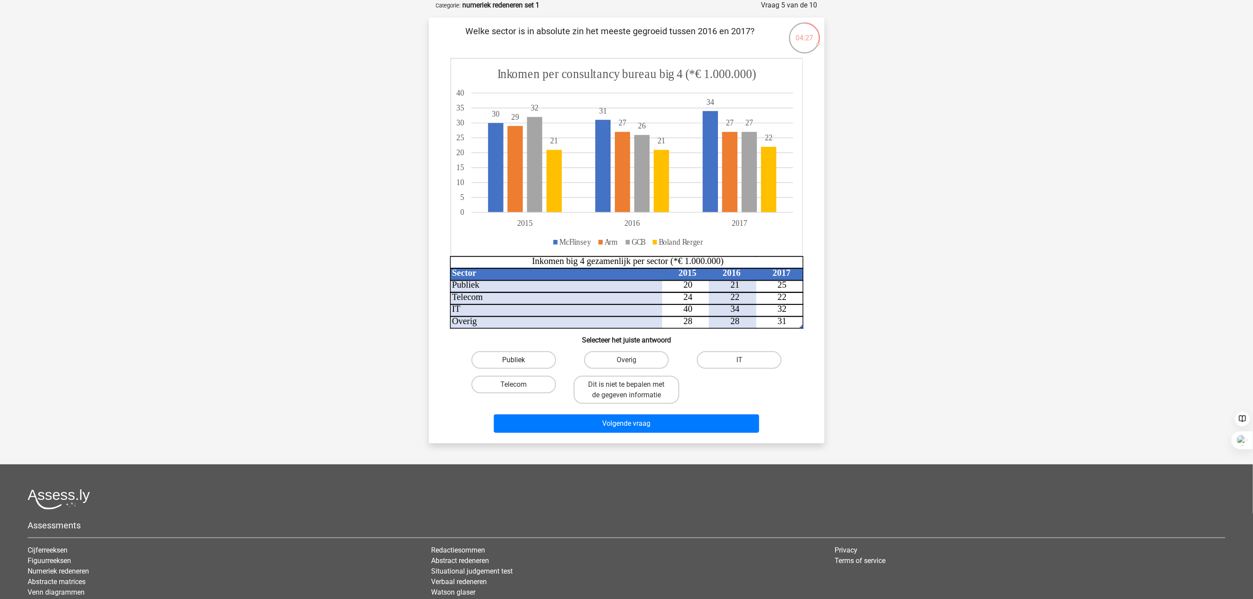
click at [532, 360] on label "Publiek" at bounding box center [513, 360] width 85 height 18
click at [519, 360] on input "Publiek" at bounding box center [516, 363] width 6 height 6
radio input "true"
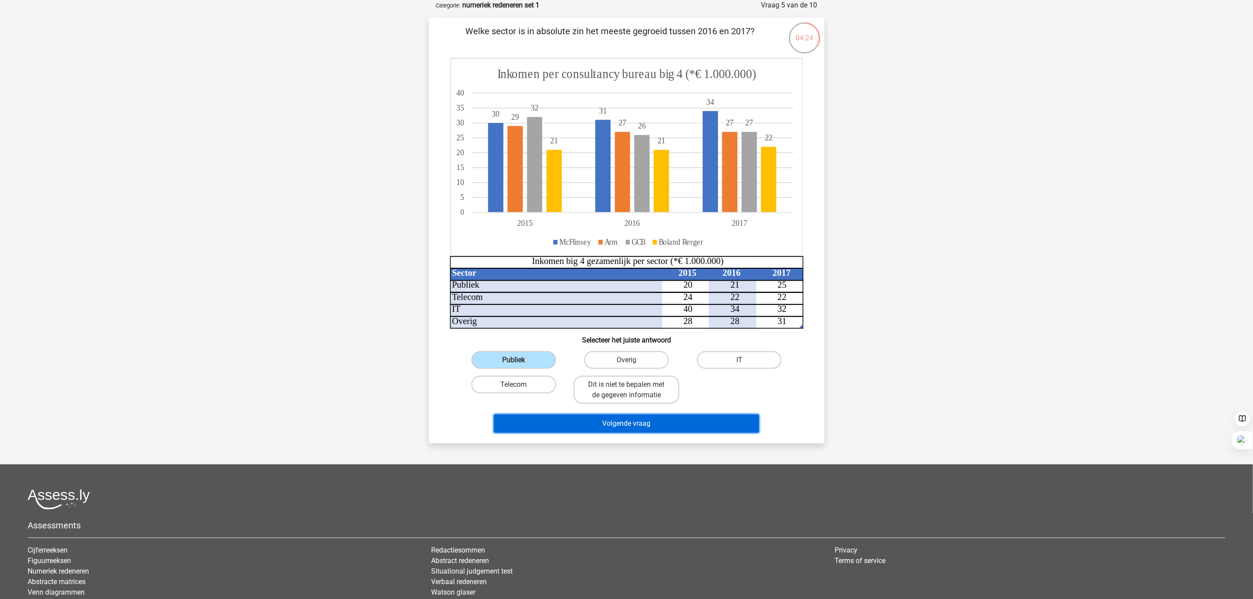
click at [566, 424] on button "Volgende vraag" at bounding box center [626, 423] width 265 height 18
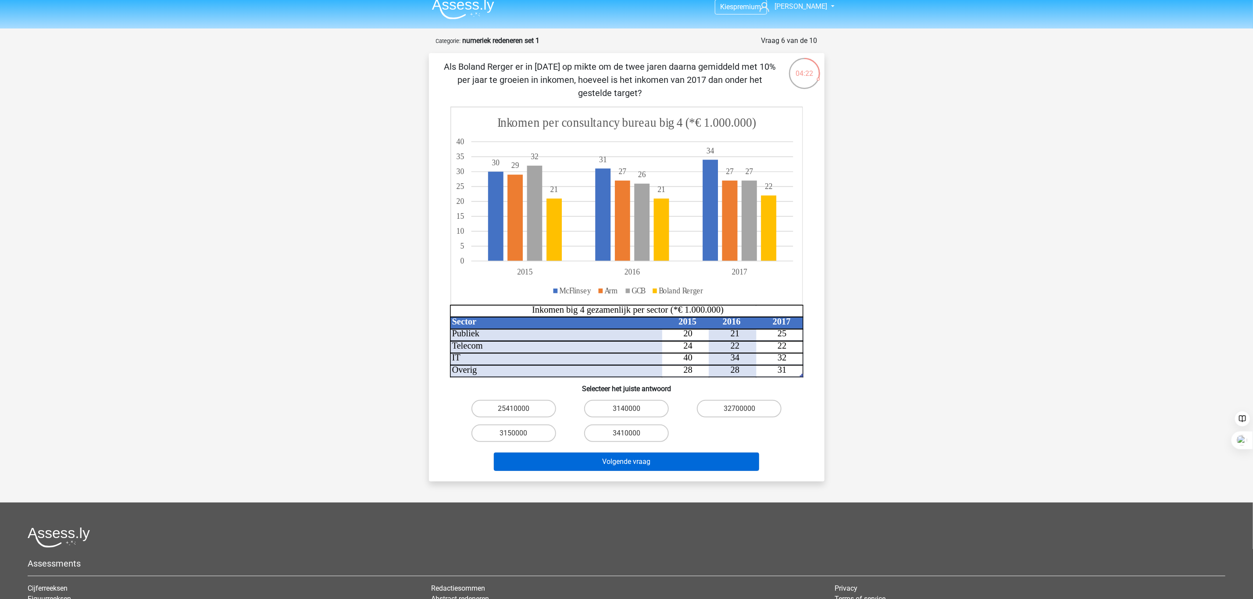
scroll to position [0, 0]
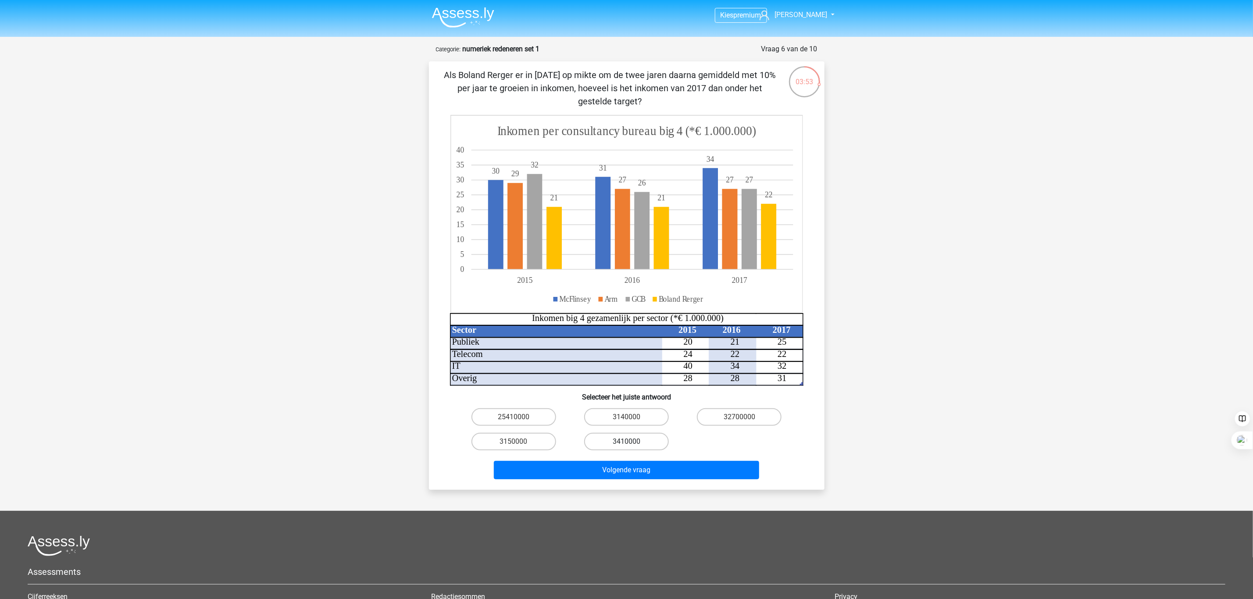
click at [616, 442] on label "3410000" at bounding box center [626, 442] width 85 height 18
click at [626, 442] on input "3410000" at bounding box center [629, 445] width 6 height 6
radio input "true"
click at [612, 462] on button "Volgende vraag" at bounding box center [626, 470] width 265 height 18
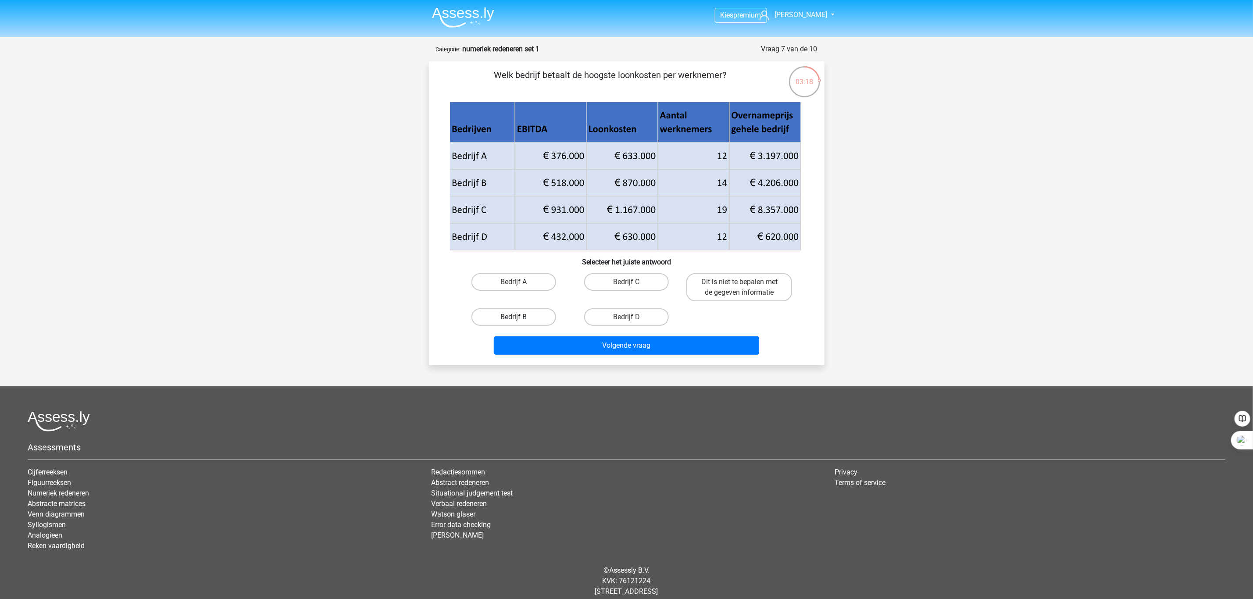
click at [521, 316] on label "Bedrijf B" at bounding box center [513, 317] width 85 height 18
click at [519, 317] on input "Bedrijf B" at bounding box center [516, 320] width 6 height 6
radio input "true"
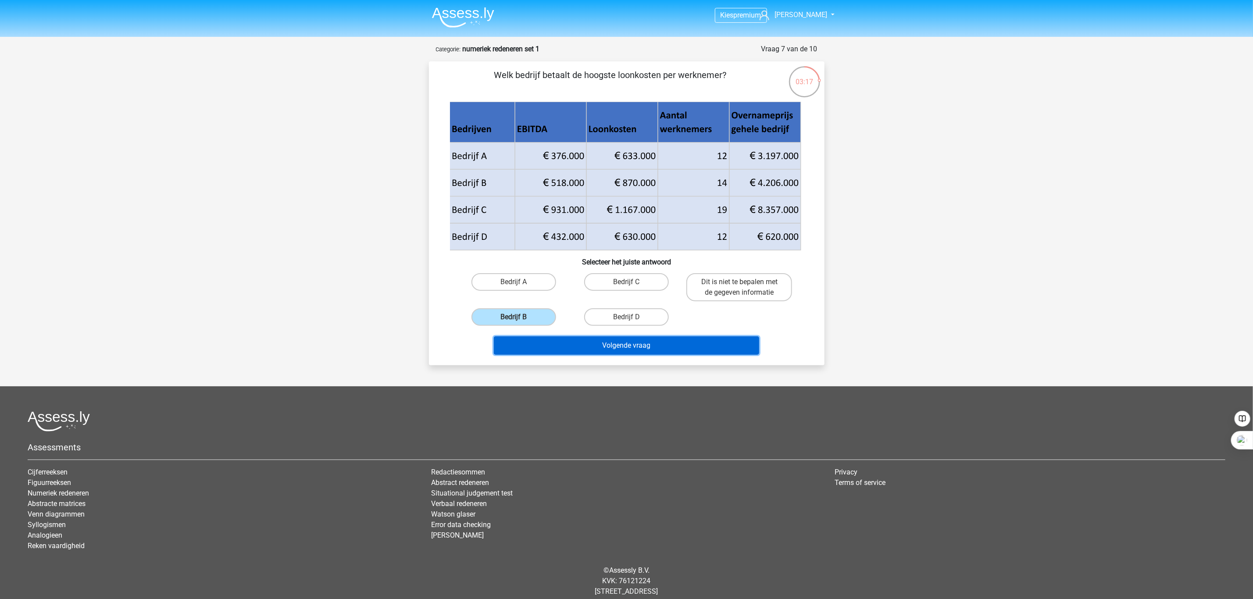
click at [556, 341] on button "Volgende vraag" at bounding box center [626, 345] width 265 height 18
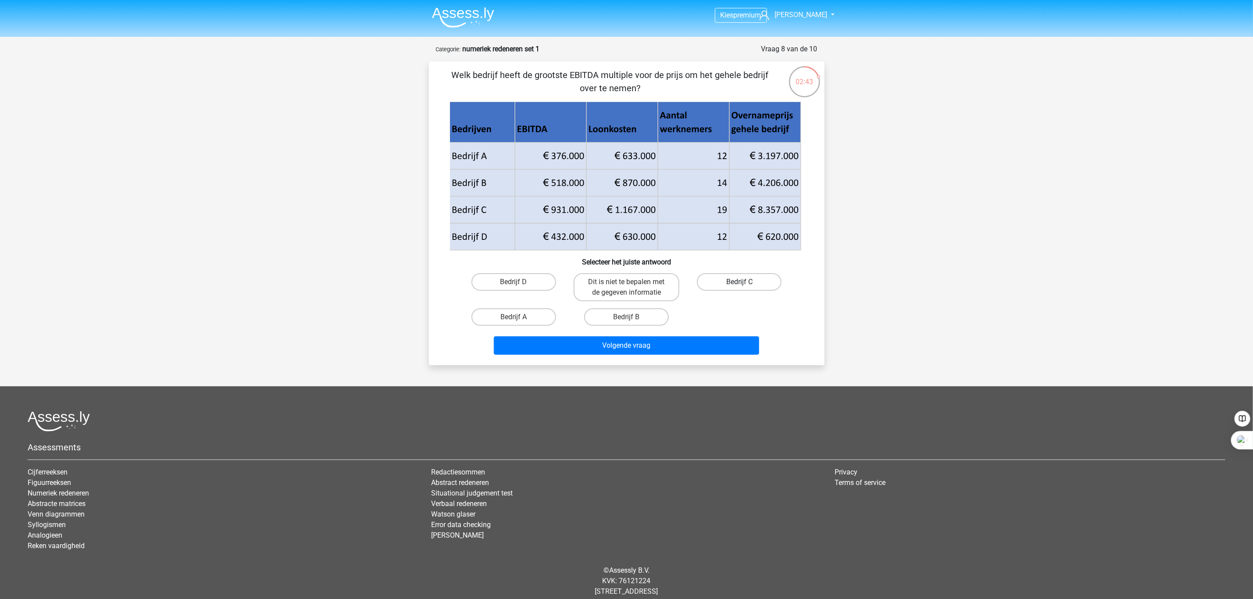
click at [725, 281] on label "Bedrijf C" at bounding box center [739, 282] width 85 height 18
click at [739, 282] on input "Bedrijf C" at bounding box center [742, 285] width 6 height 6
radio input "true"
click at [629, 275] on label "Dit is niet te bepalen met de gegeven informatie" at bounding box center [626, 287] width 106 height 28
click at [629, 282] on input "Dit is niet te bepalen met de gegeven informatie" at bounding box center [629, 285] width 6 height 6
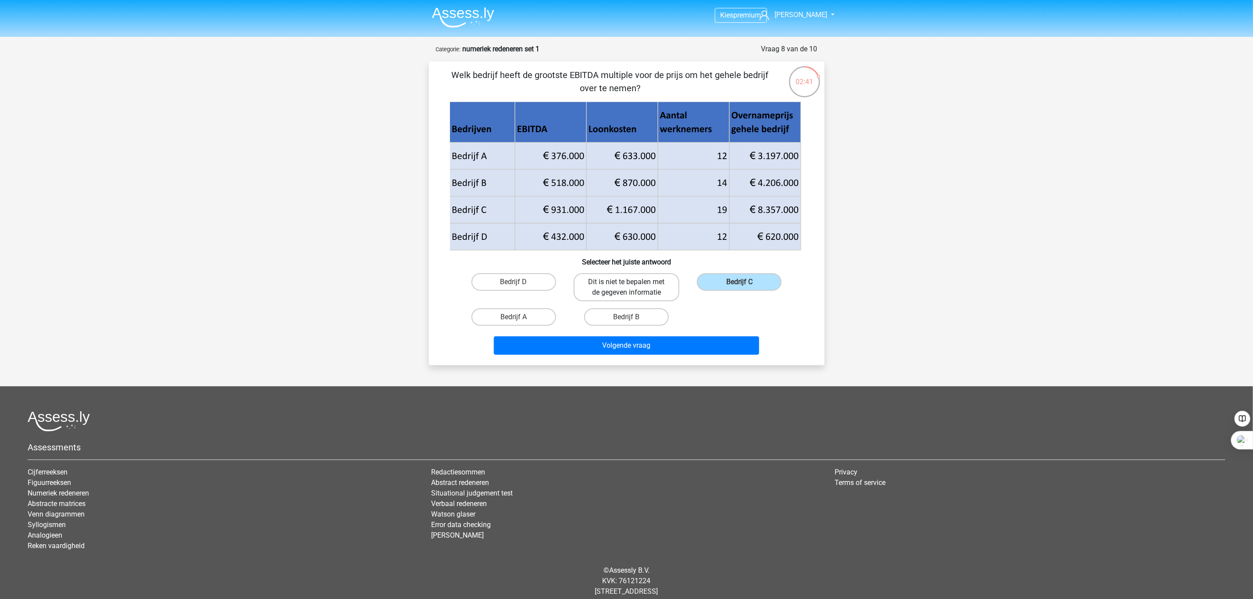
radio input "true"
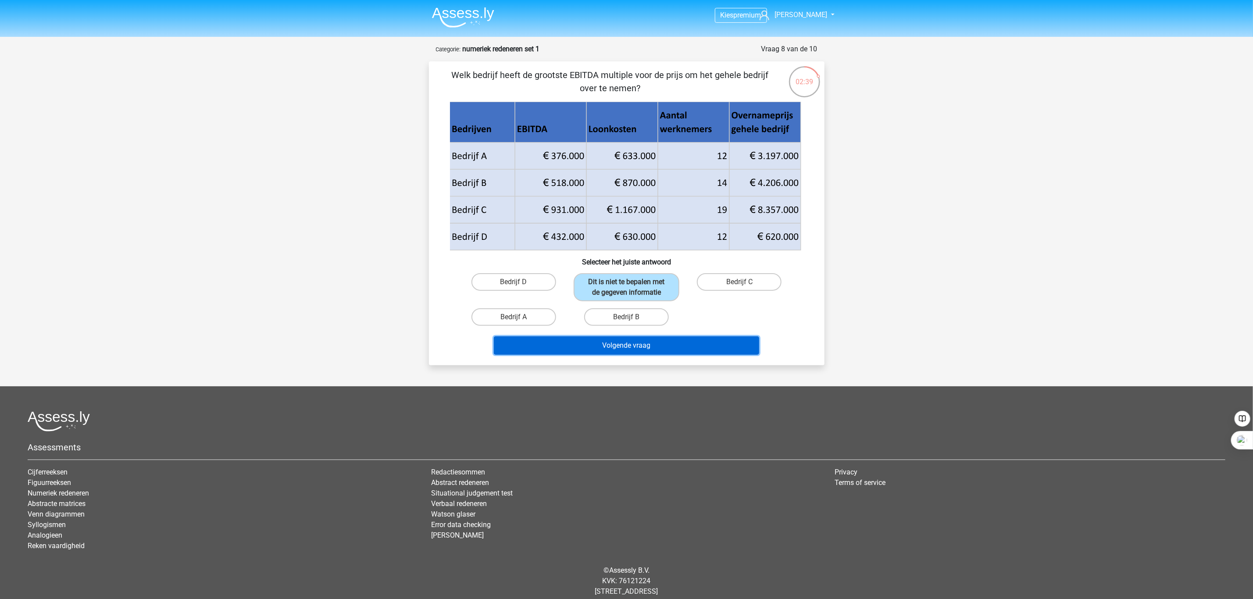
click at [613, 339] on button "Volgende vraag" at bounding box center [626, 345] width 265 height 18
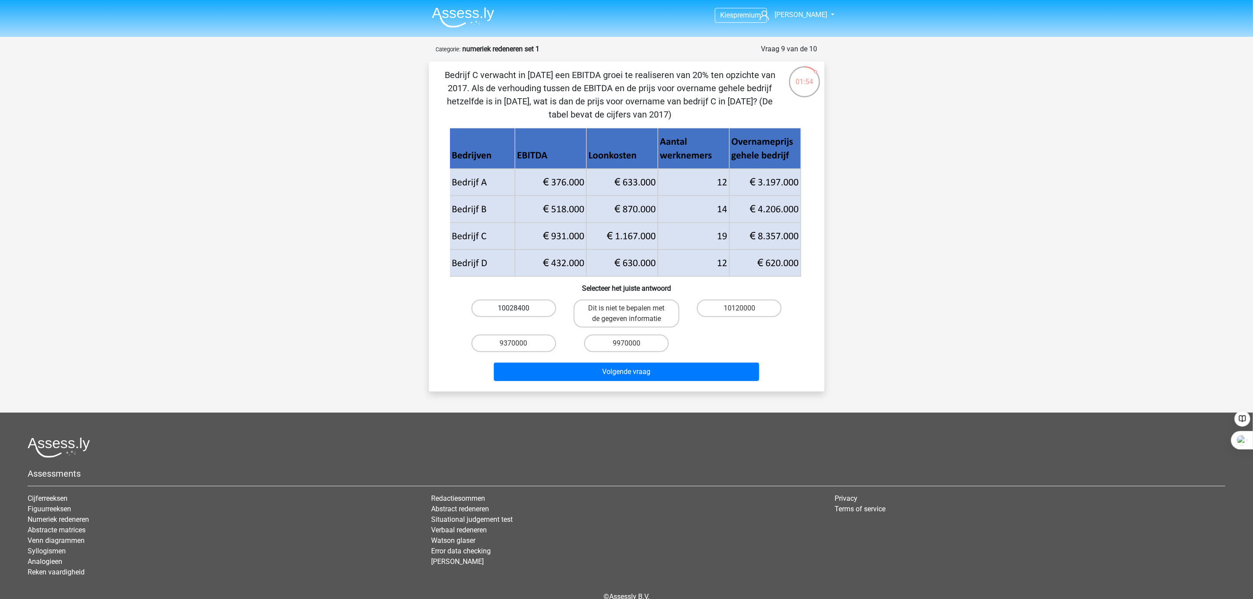
click at [516, 304] on label "10028400" at bounding box center [513, 308] width 85 height 18
click at [516, 308] on input "10028400" at bounding box center [516, 311] width 6 height 6
radio input "true"
click at [570, 386] on div "Bedrijf C verwacht in [DATE] een EBITDA groei te realiseren van 20% ten opzicht…" at bounding box center [626, 226] width 395 height 330
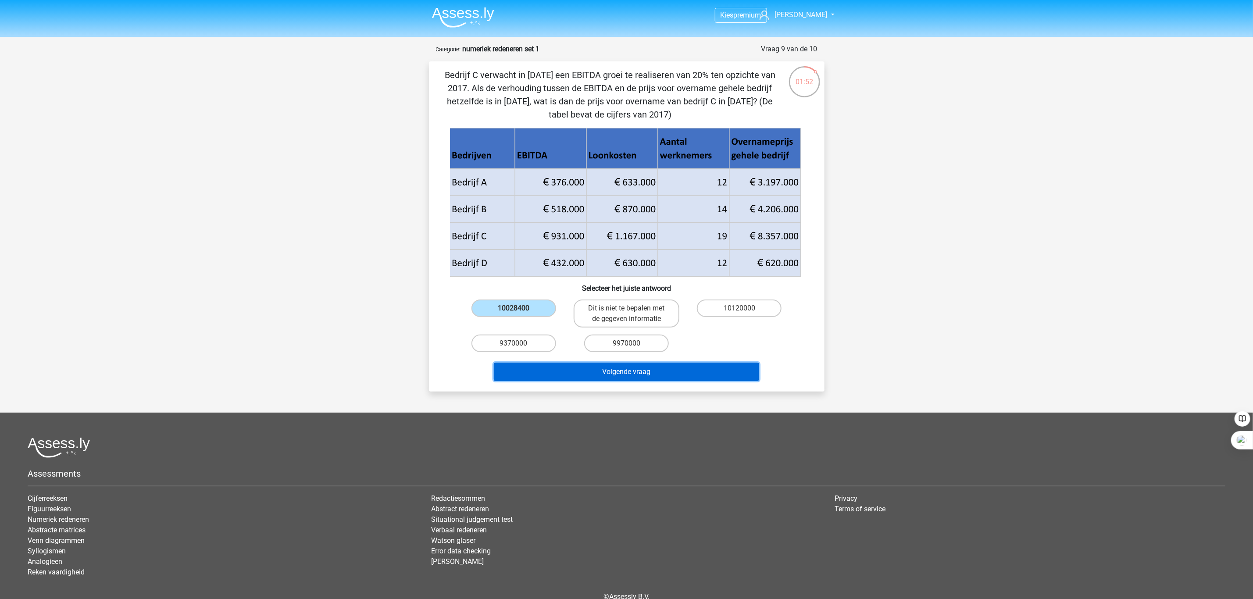
click at [571, 371] on button "Volgende vraag" at bounding box center [626, 372] width 265 height 18
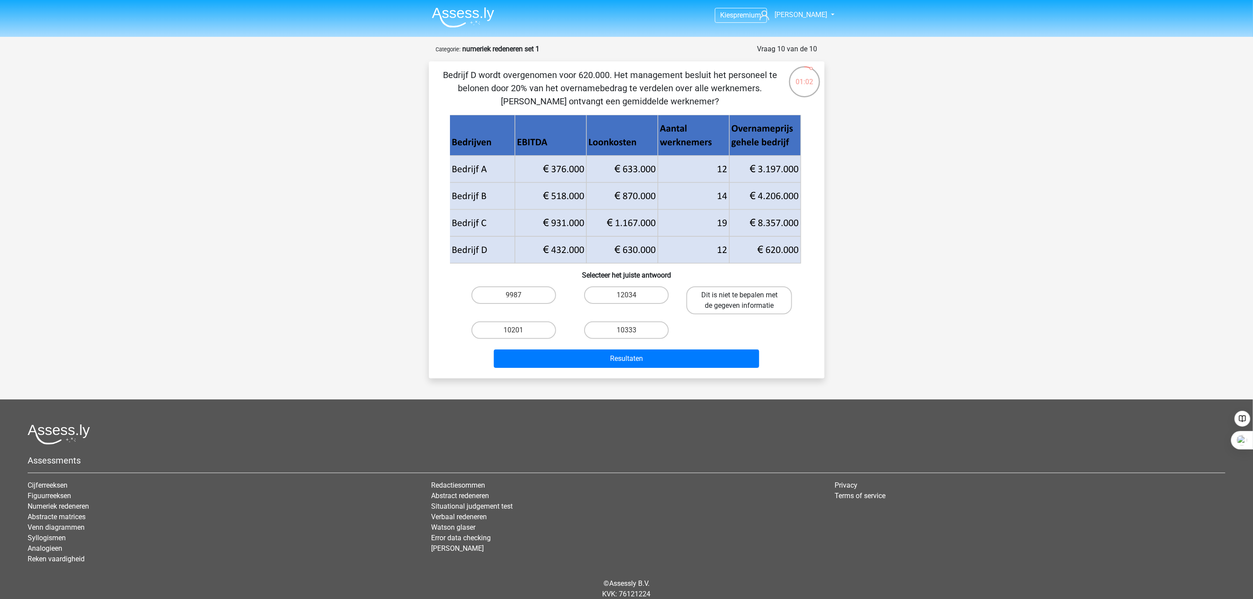
click at [723, 289] on label "Dit is niet te bepalen met de gegeven informatie" at bounding box center [739, 300] width 106 height 28
click at [739, 295] on input "Dit is niet te bepalen met de gegeven informatie" at bounding box center [742, 298] width 6 height 6
radio input "true"
click at [691, 347] on div "Resultaten" at bounding box center [626, 356] width 367 height 29
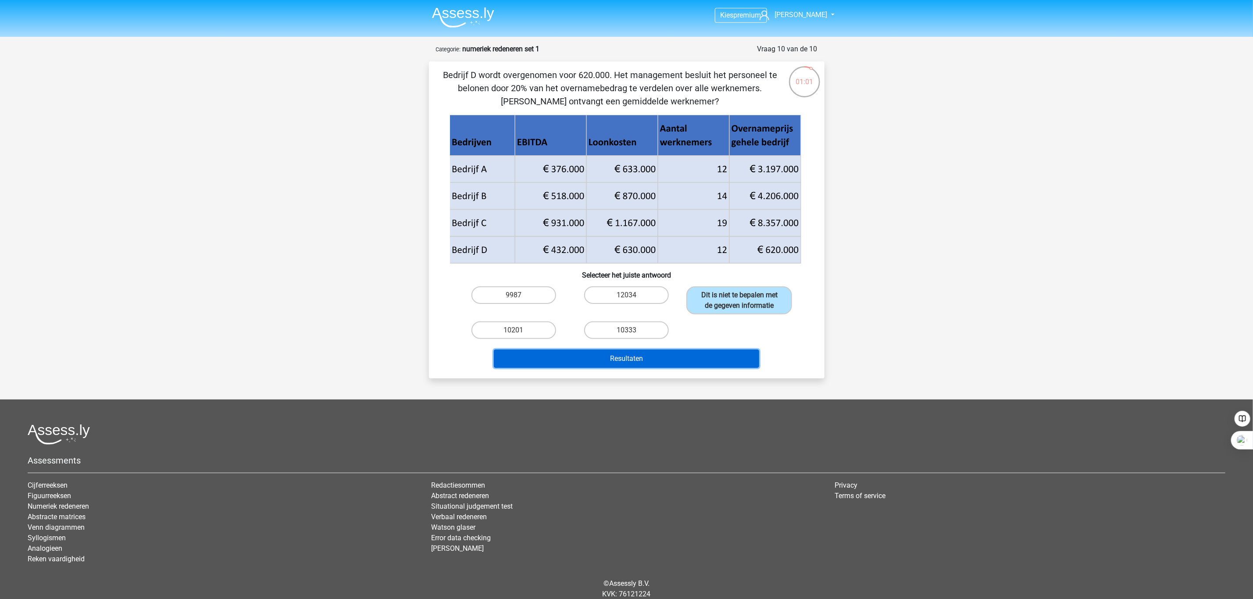
click at [690, 355] on button "Resultaten" at bounding box center [626, 358] width 265 height 18
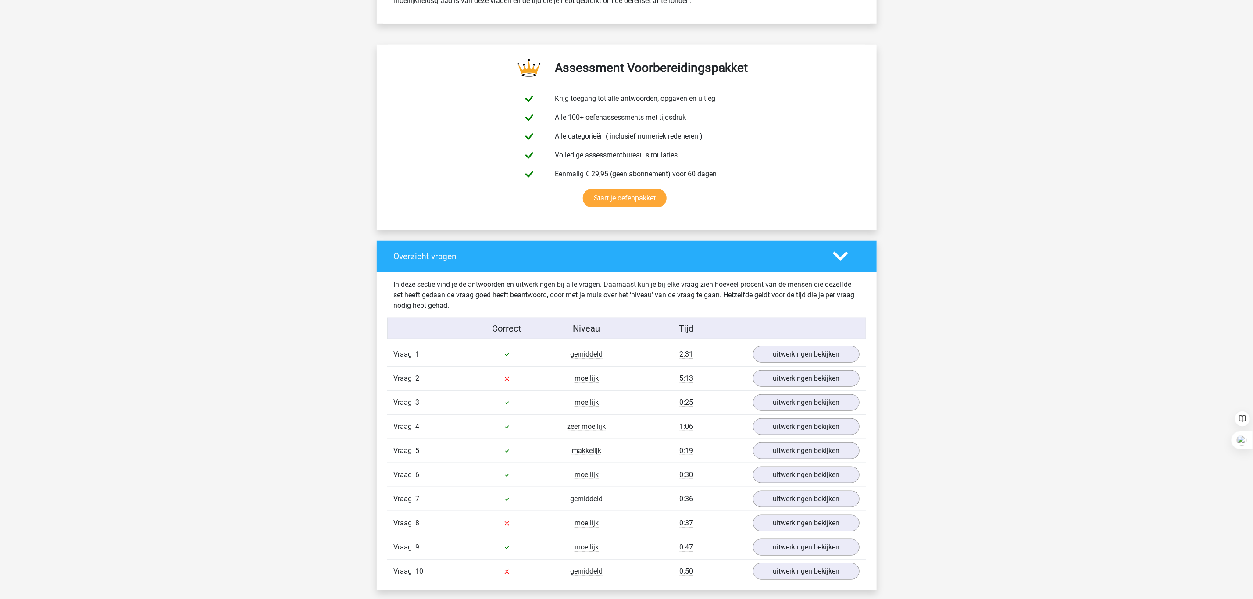
scroll to position [460, 0]
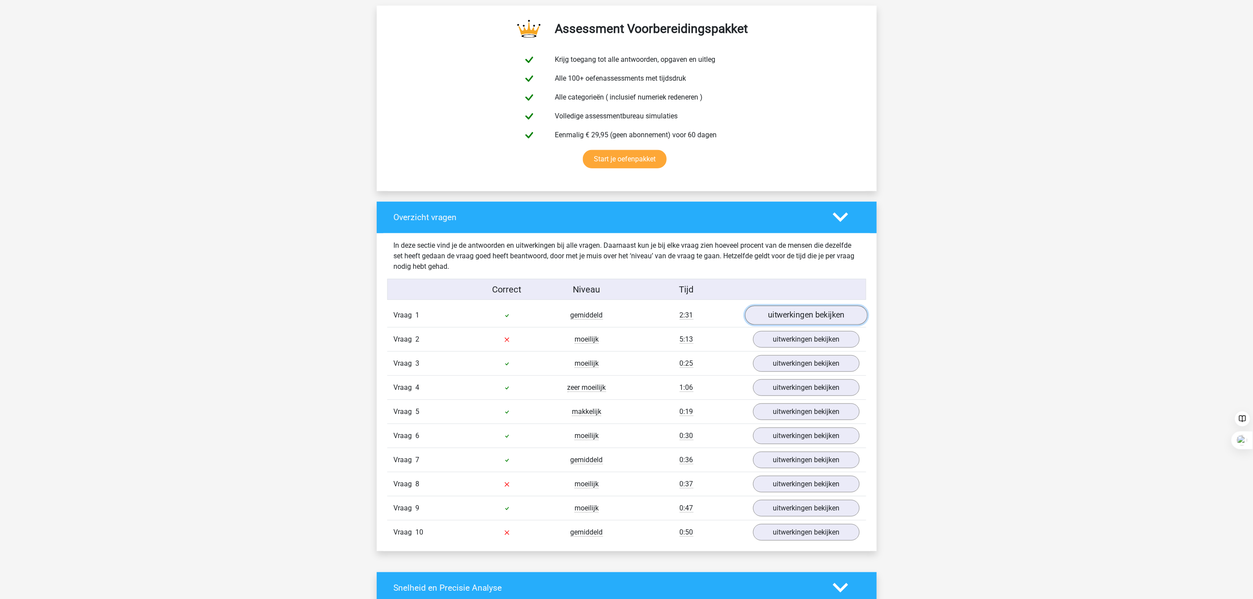
click at [790, 316] on link "uitwerkingen bekijken" at bounding box center [805, 315] width 122 height 19
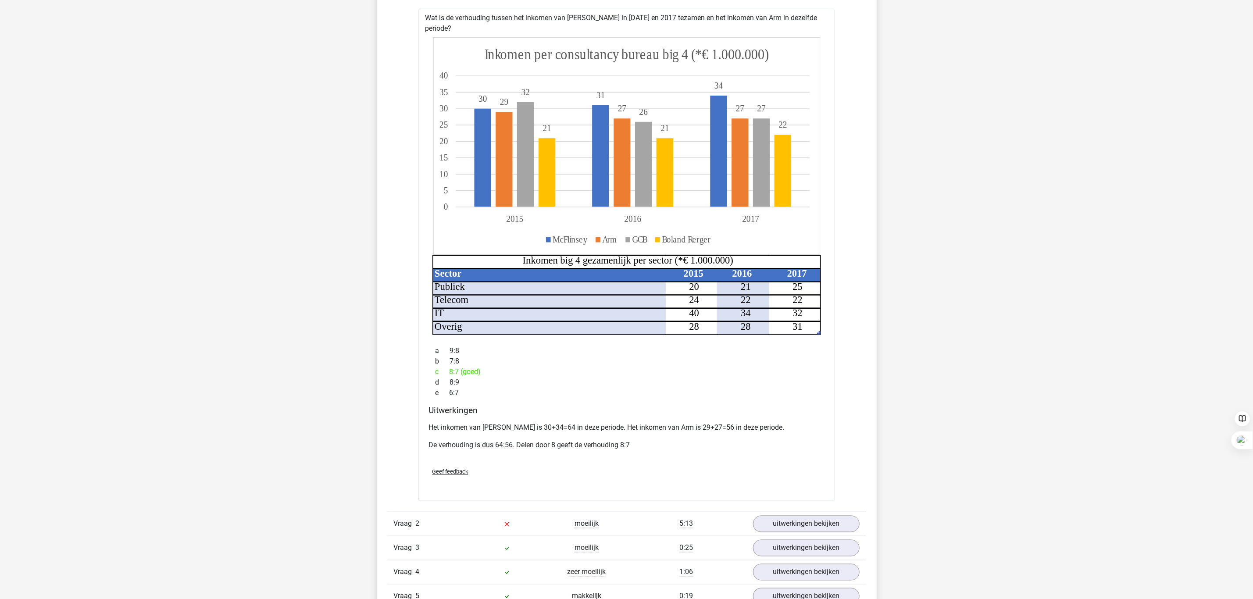
scroll to position [855, 0]
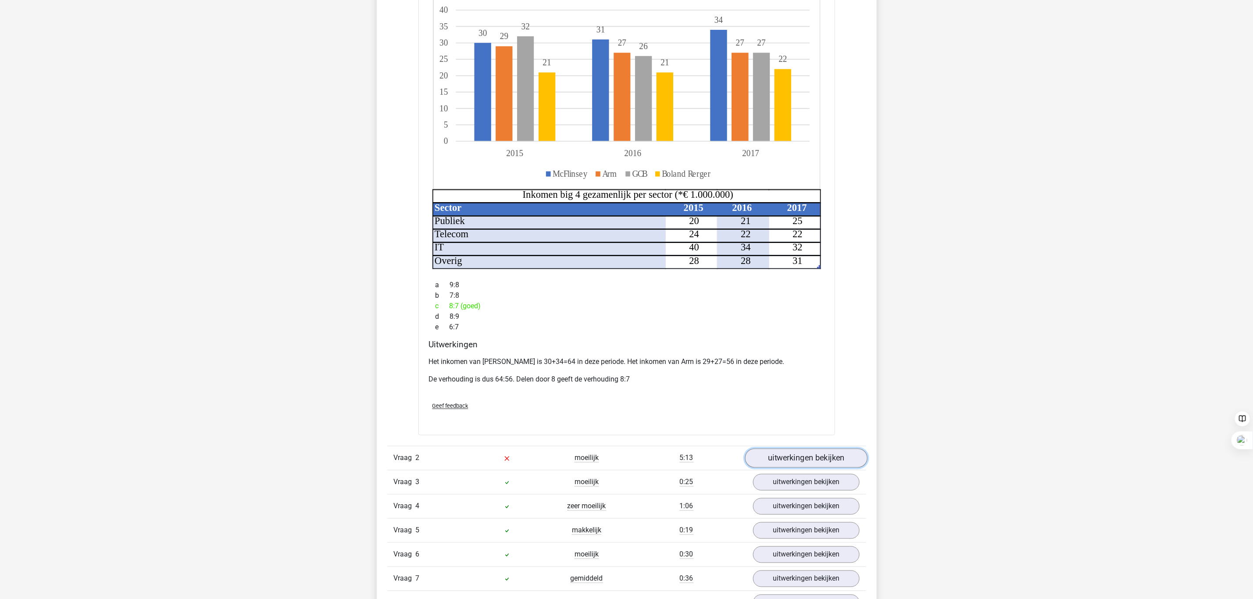
click at [779, 449] on link "uitwerkingen bekijken" at bounding box center [805, 458] width 122 height 19
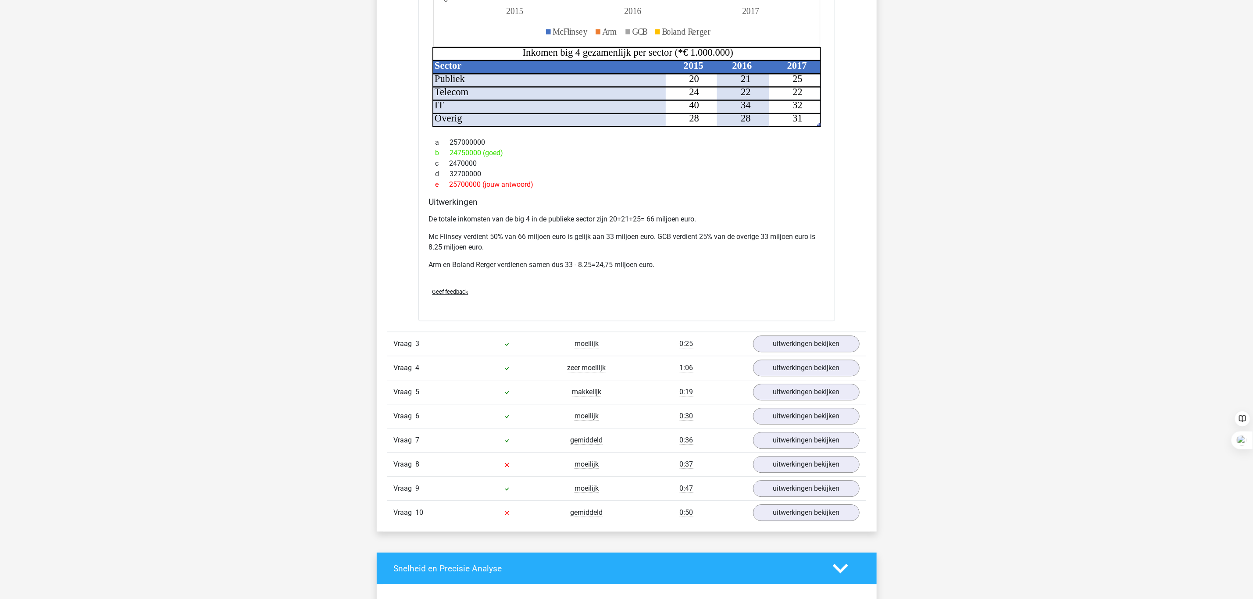
scroll to position [1578, 0]
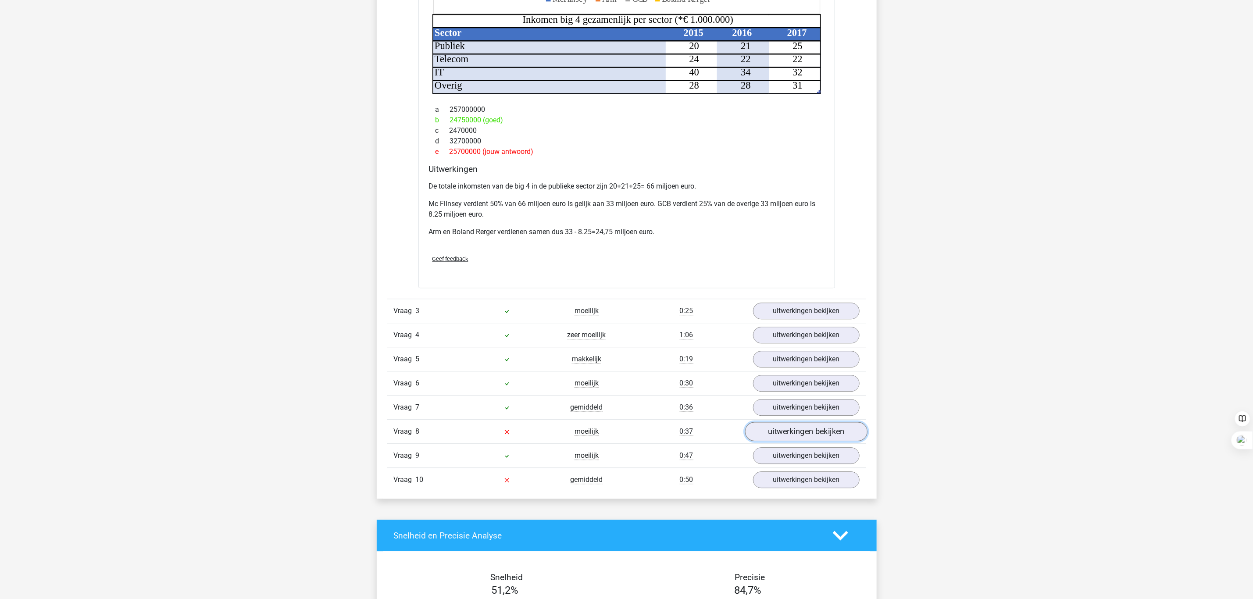
click at [773, 431] on link "uitwerkingen bekijken" at bounding box center [805, 431] width 122 height 19
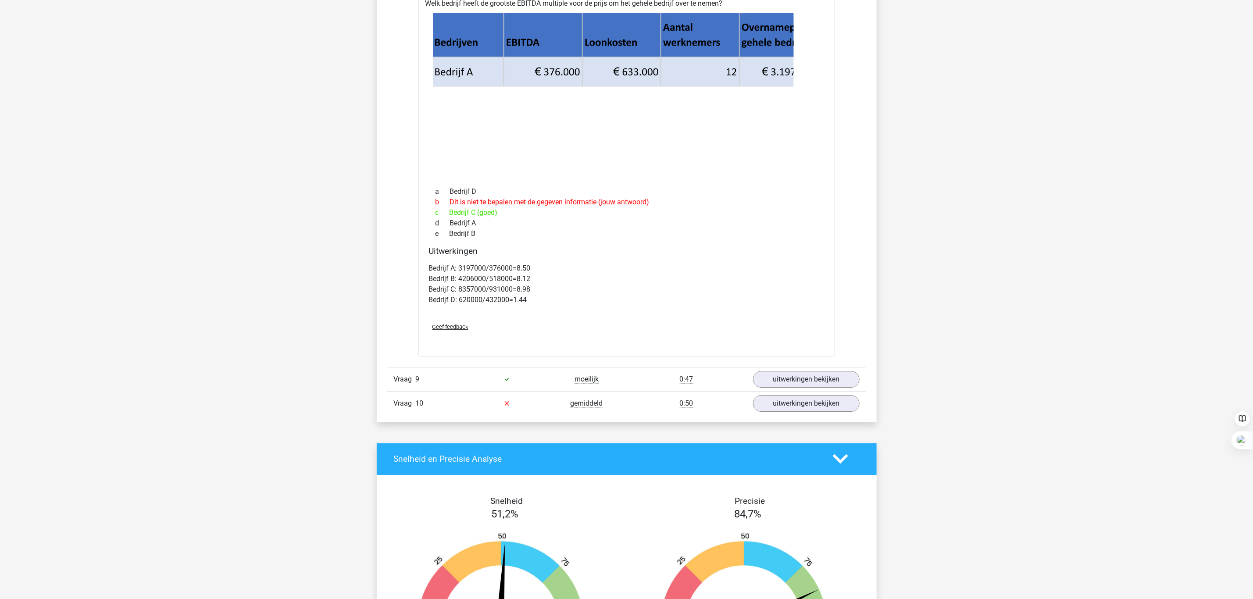
scroll to position [2039, 0]
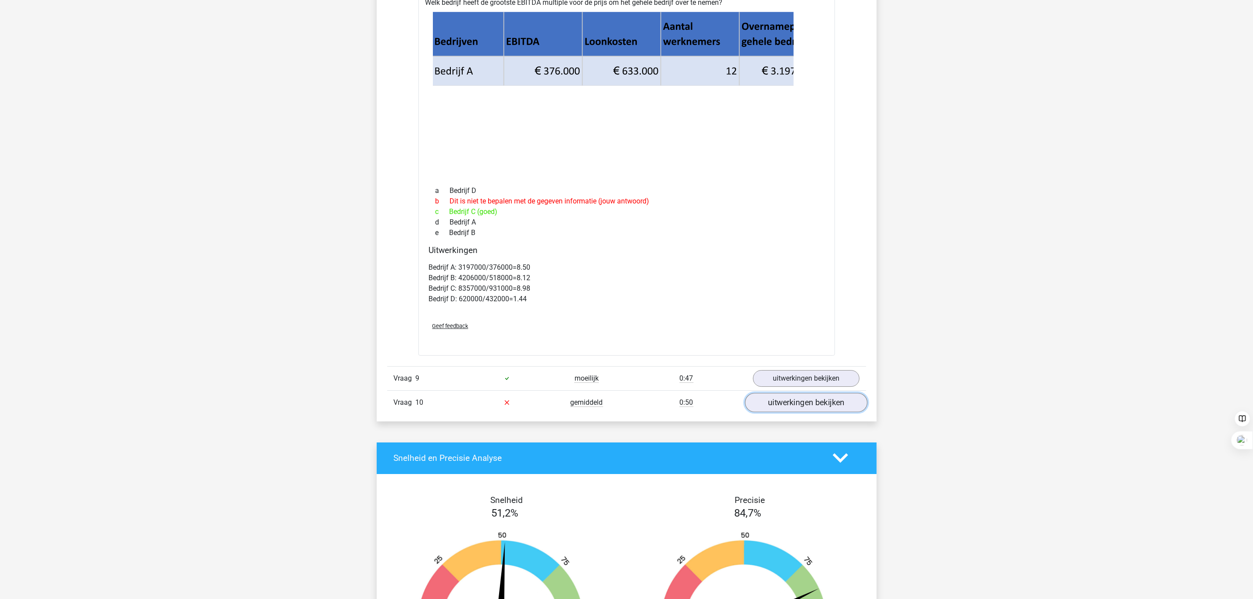
click at [786, 394] on link "uitwerkingen bekijken" at bounding box center [805, 402] width 122 height 19
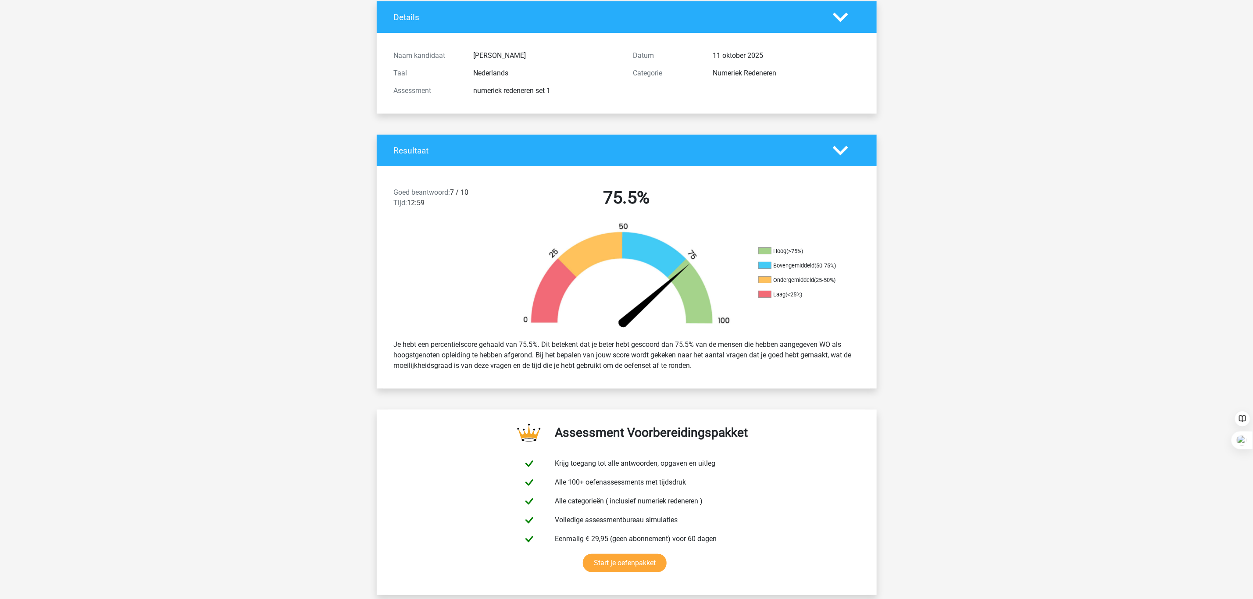
scroll to position [0, 0]
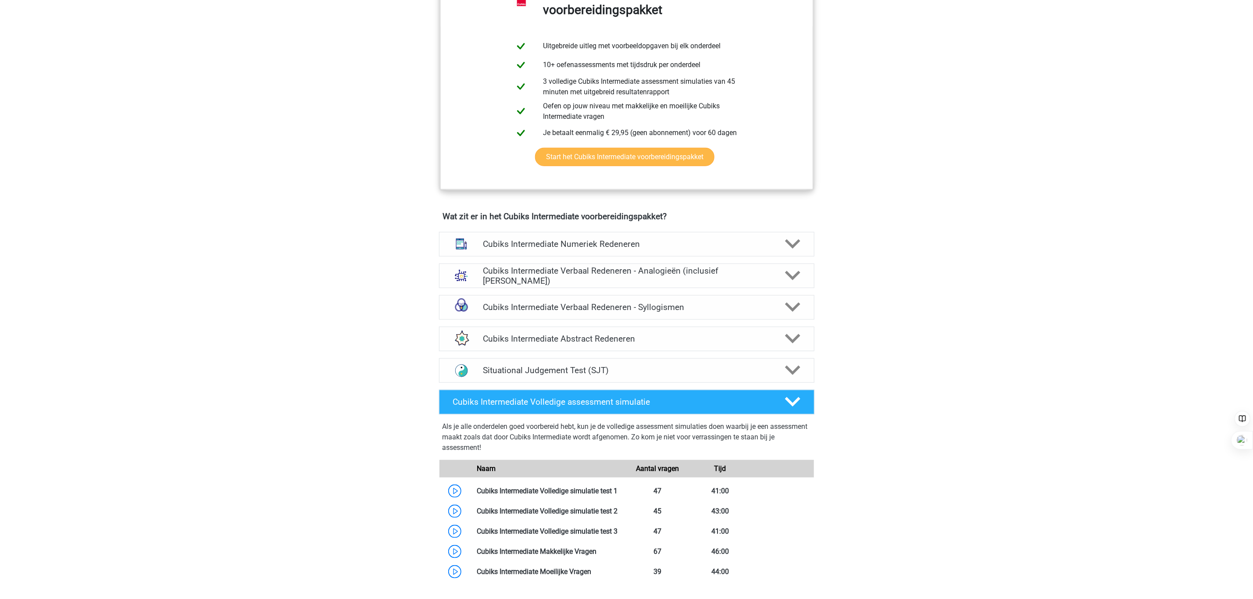
scroll to position [526, 0]
